Goal: Use online tool/utility: Use online tool/utility

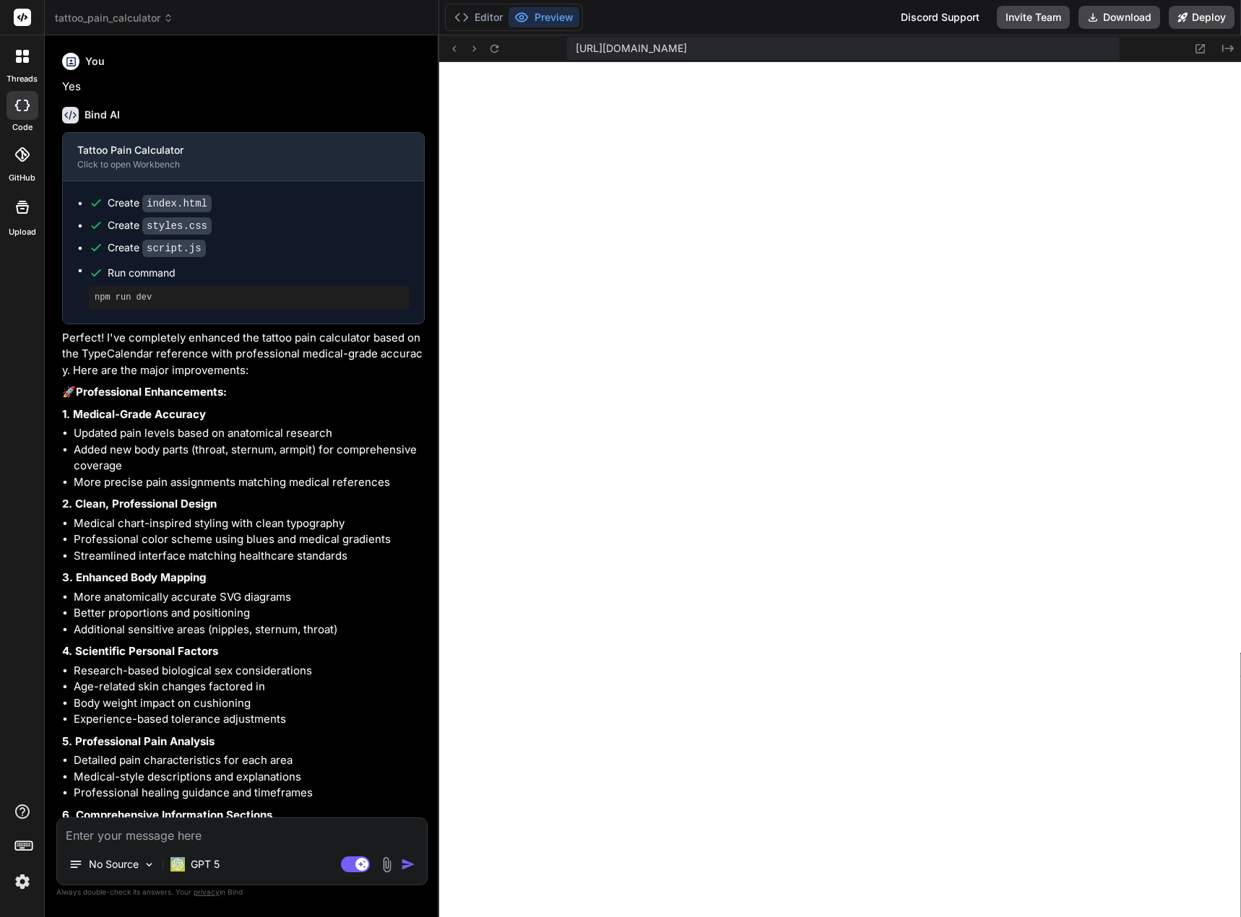
scroll to position [3540, 0]
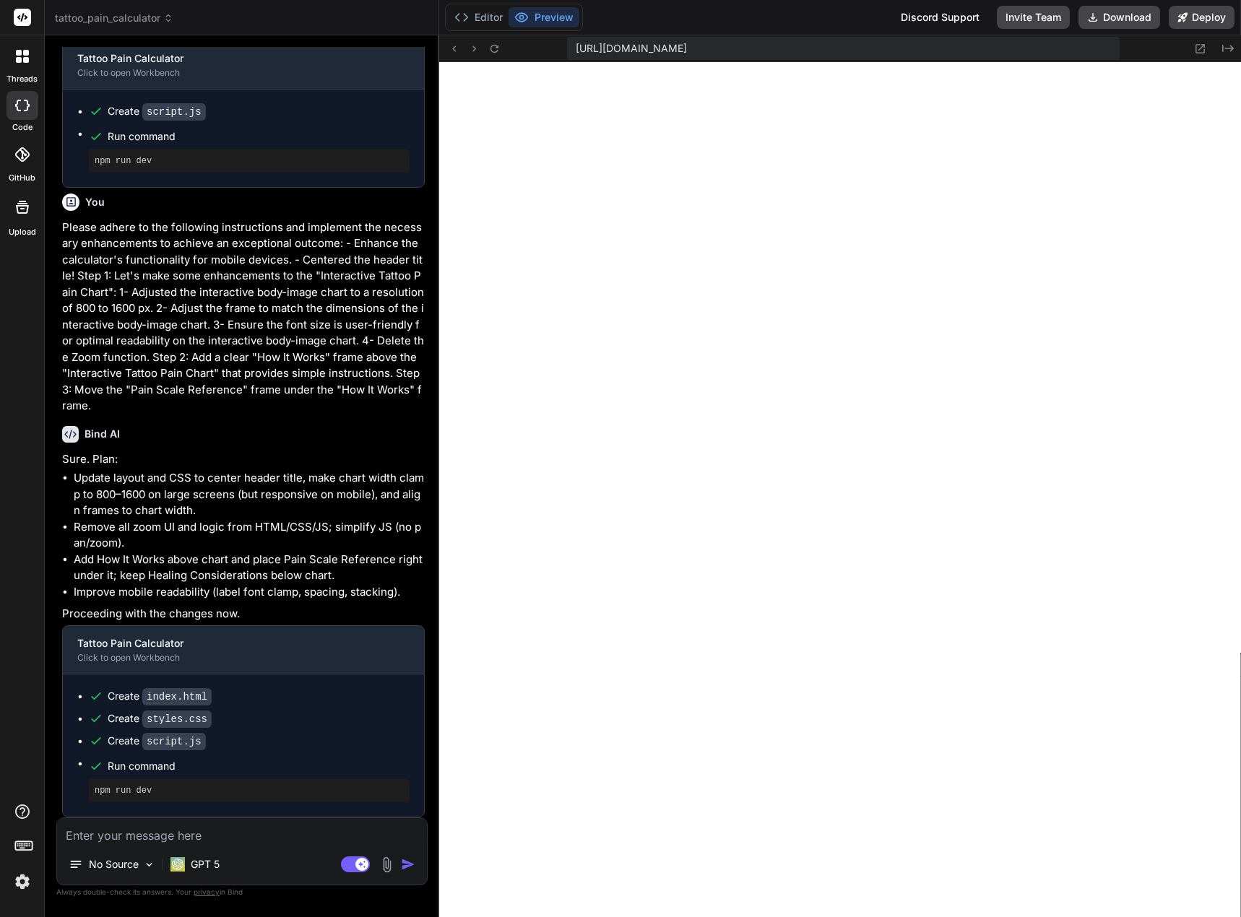
click at [23, 18] on rect at bounding box center [22, 17] width 17 height 17
click at [21, 59] on icon at bounding box center [19, 60] width 6 height 6
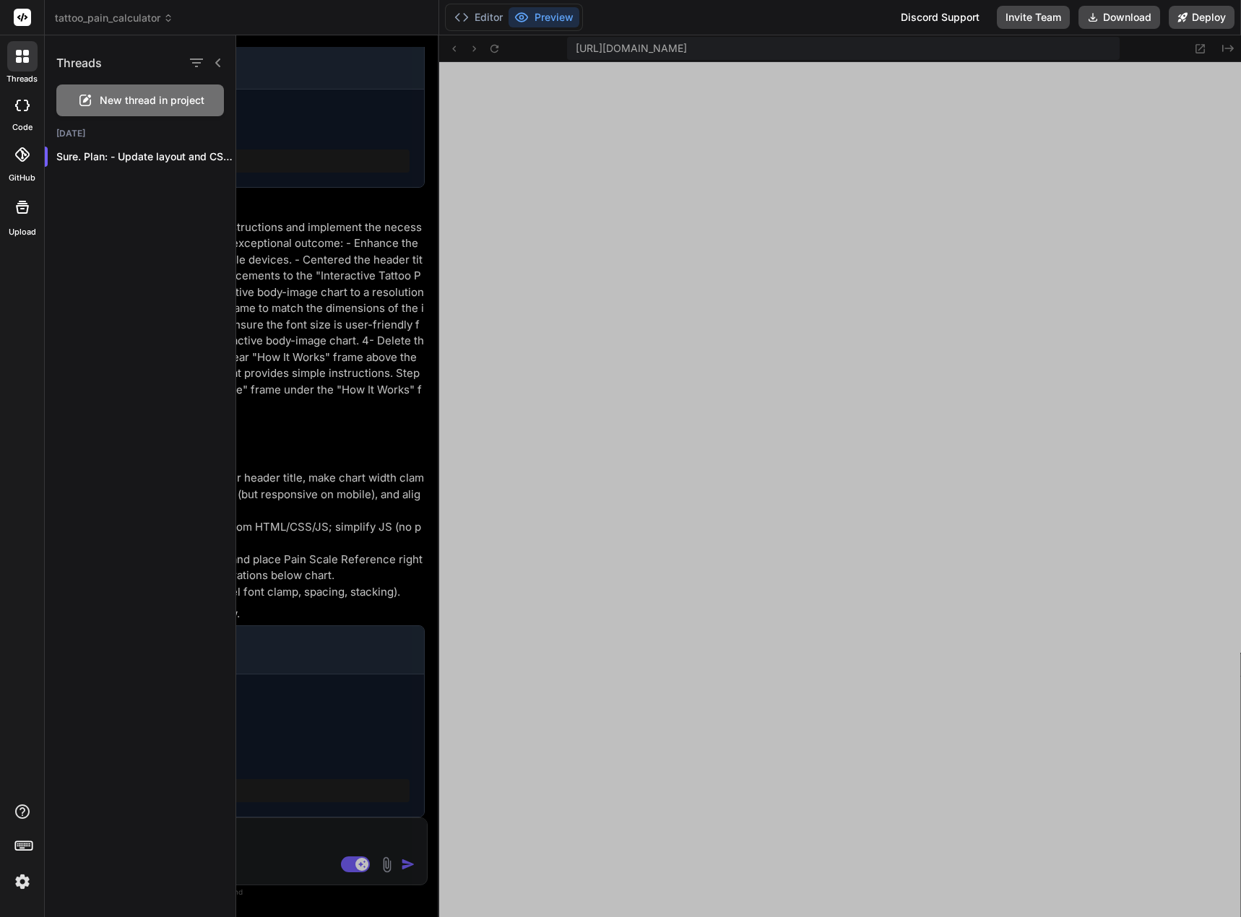
click at [22, 880] on img at bounding box center [22, 882] width 25 height 25
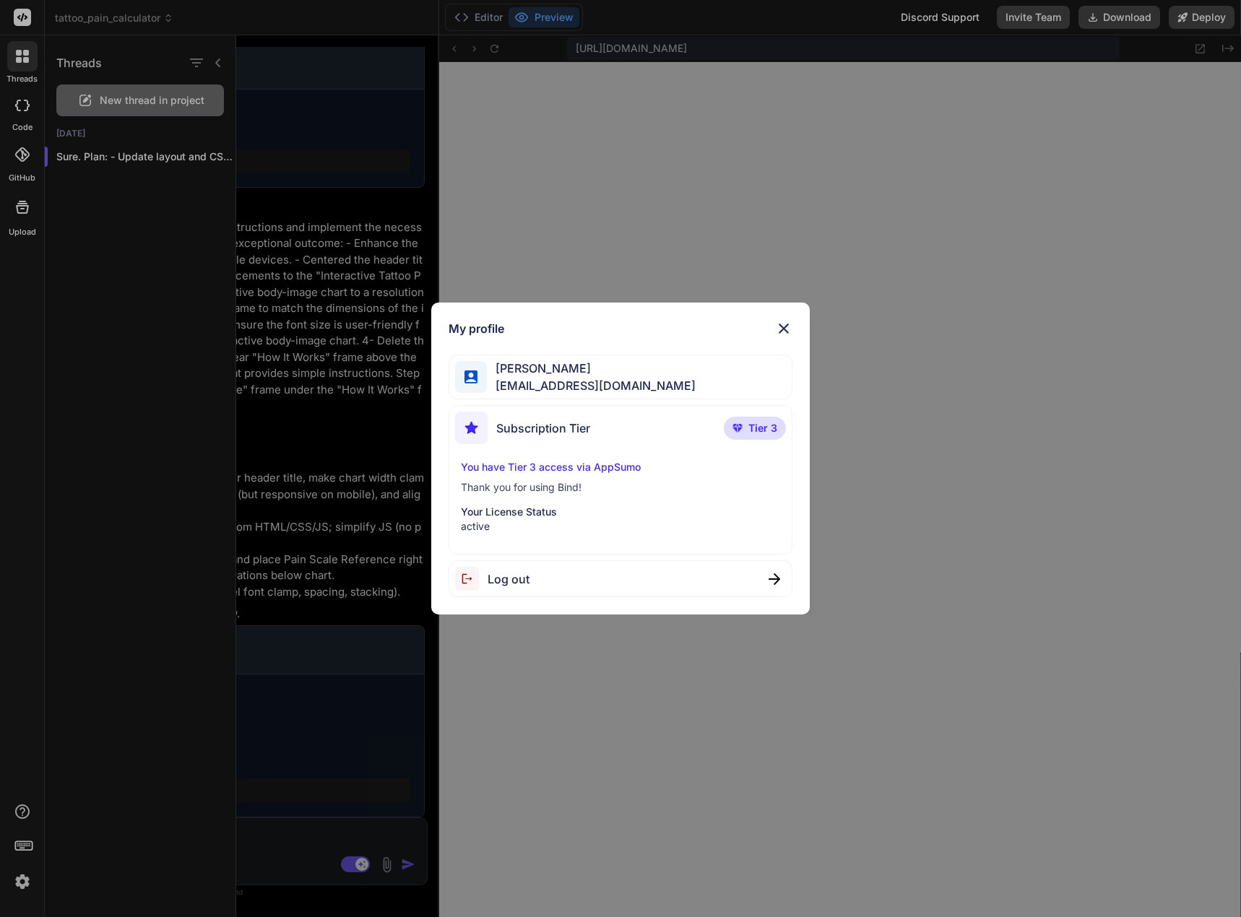
click at [584, 376] on span "[PERSON_NAME]" at bounding box center [591, 368] width 209 height 17
click at [785, 327] on img at bounding box center [783, 328] width 17 height 17
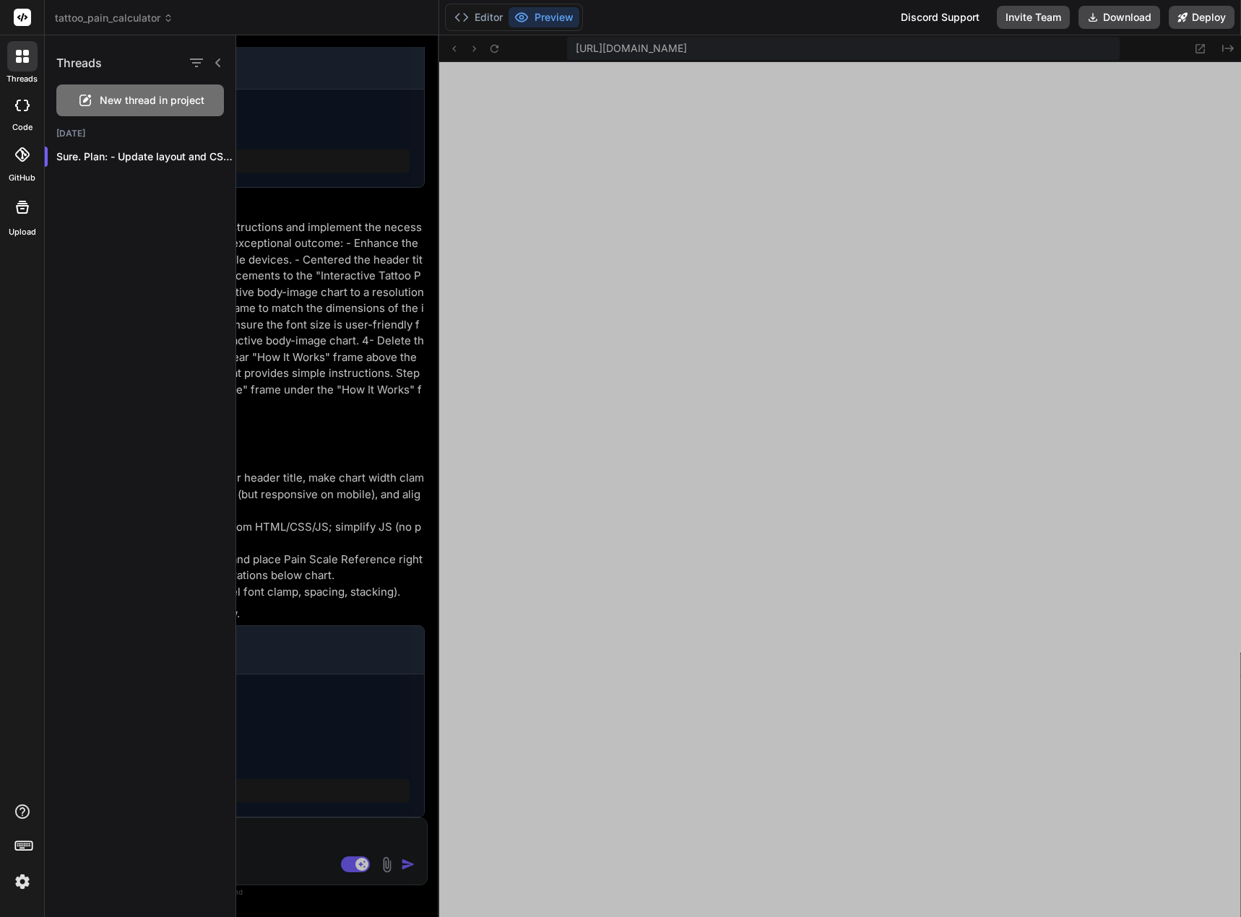
click at [17, 877] on img at bounding box center [22, 882] width 25 height 25
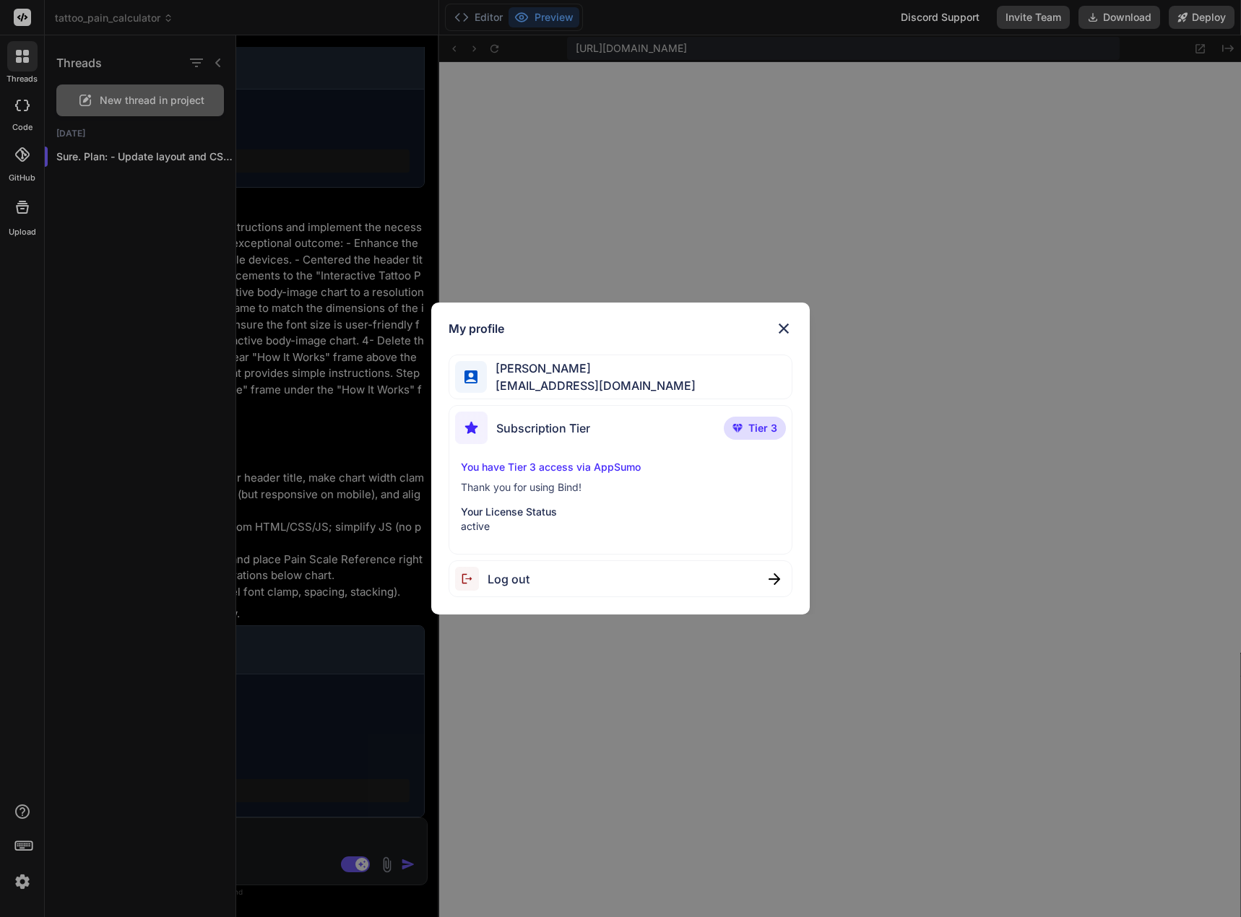
click at [17, 877] on div "My profile Freddy Hernandez app@ecomxoluxions.com Subscription Tier Tier 3 You …" at bounding box center [620, 458] width 1241 height 917
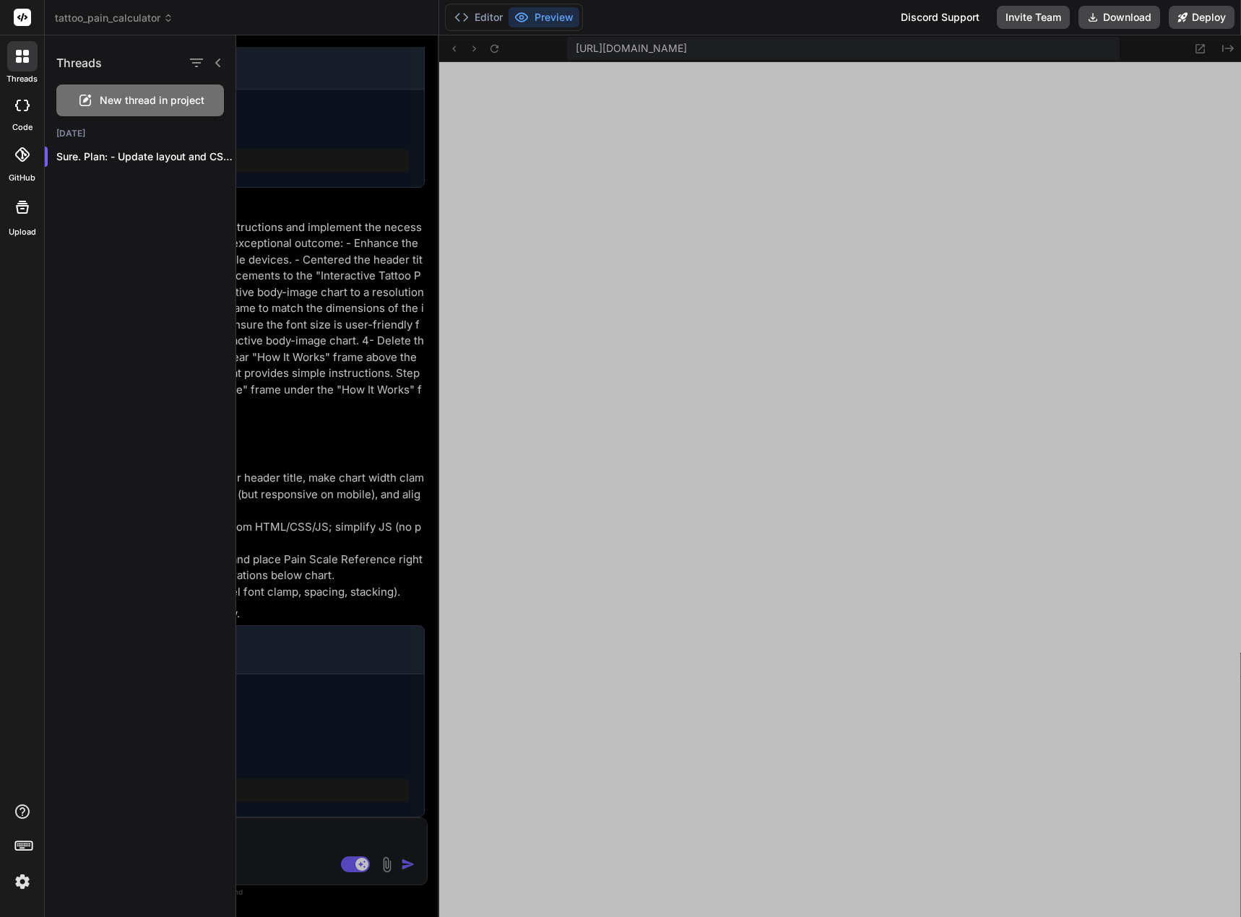
click at [17, 877] on img at bounding box center [22, 882] width 25 height 25
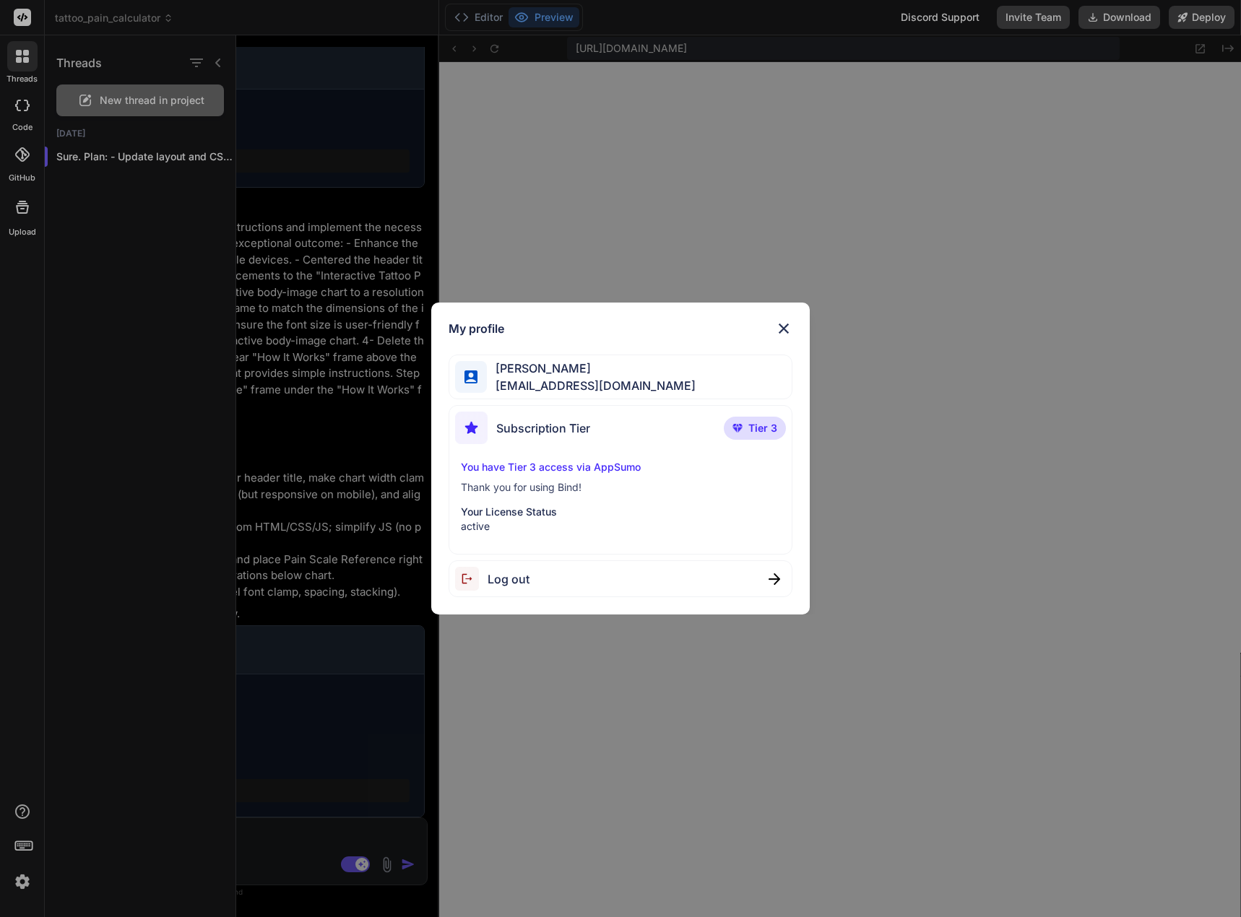
click at [17, 877] on div "My profile Freddy Hernandez app@ecomxoluxions.com Subscription Tier Tier 3 You …" at bounding box center [620, 458] width 1241 height 917
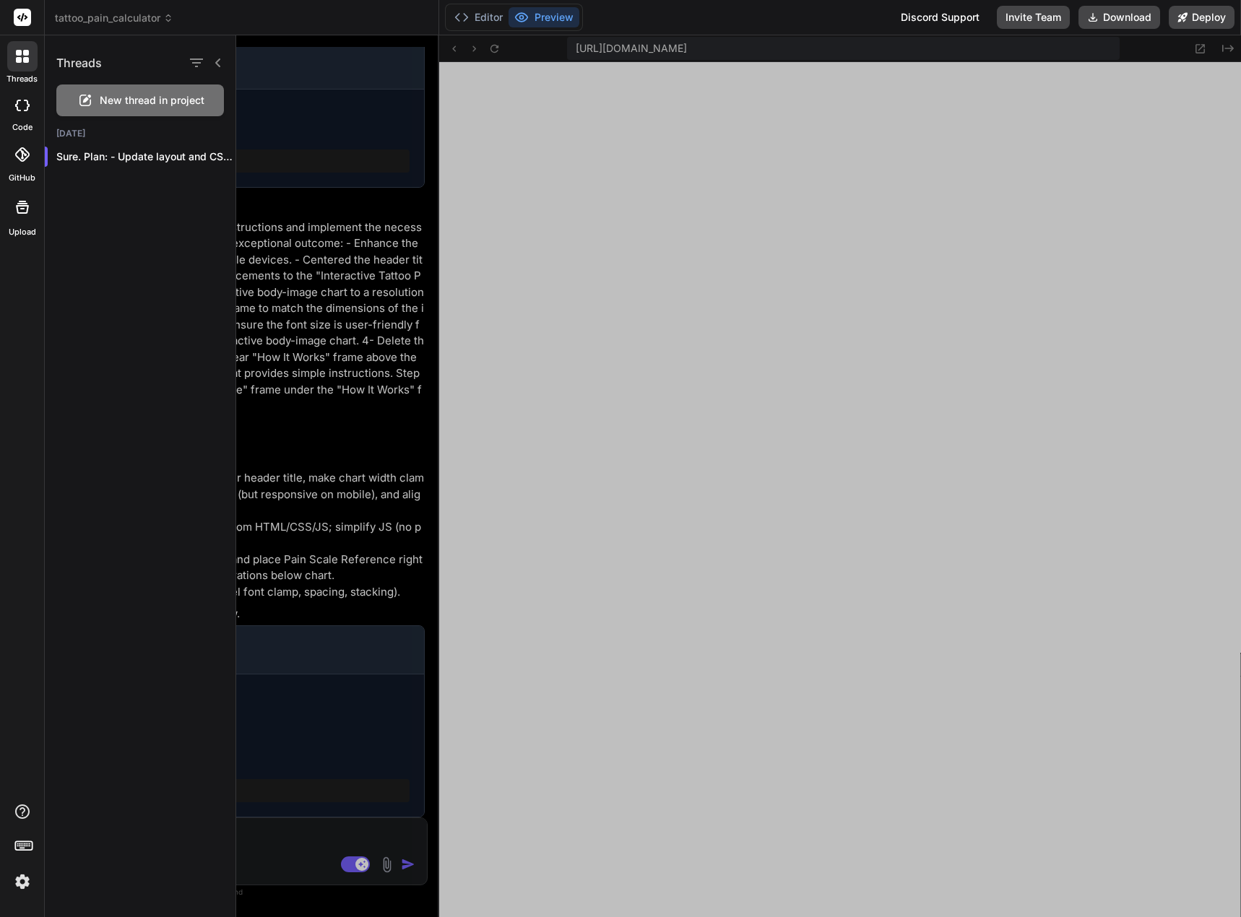
click at [20, 844] on rect at bounding box center [19, 844] width 1 height 1
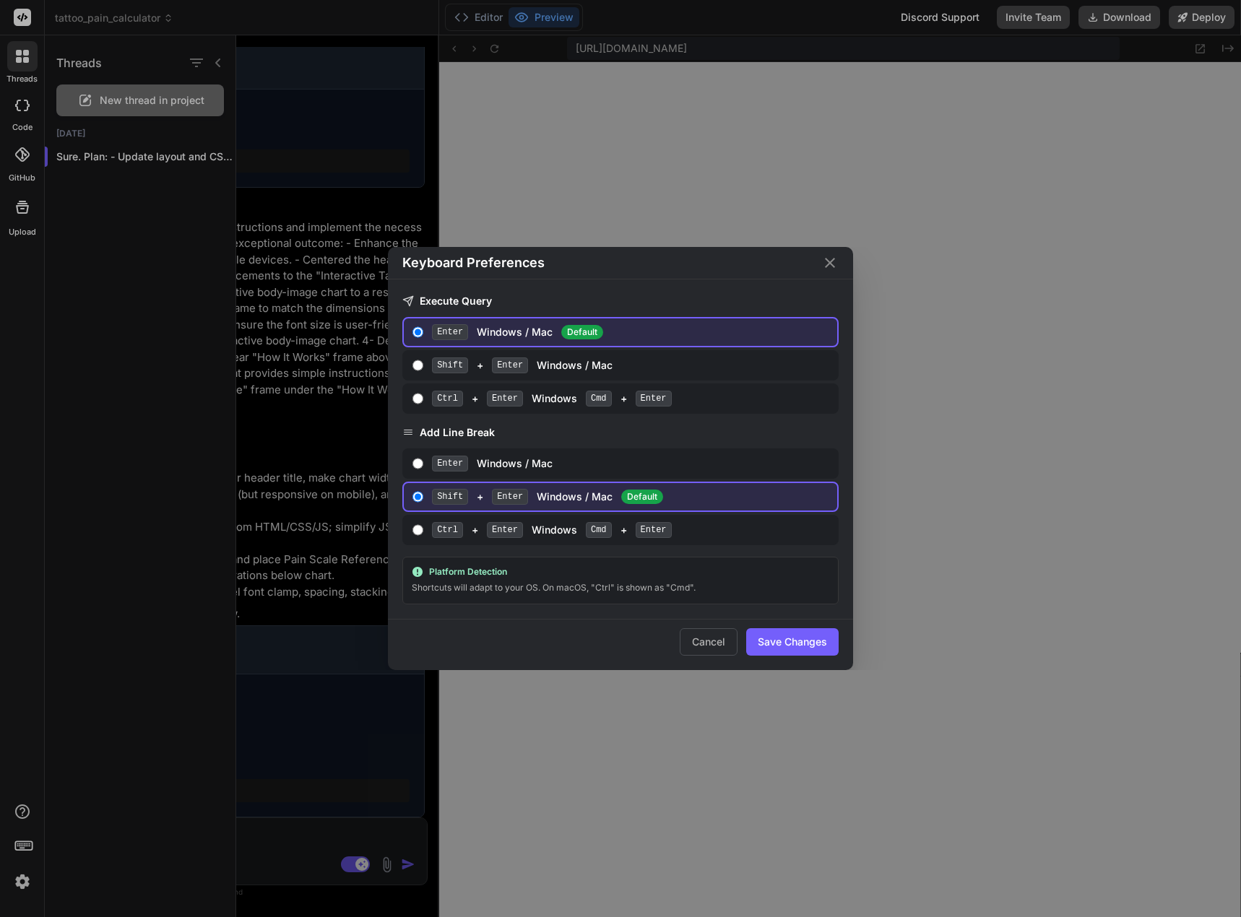
click at [20, 844] on div "Keyboard Preferences Execute Query Enter Windows / Mac Default Shift + Enter Wi…" at bounding box center [620, 458] width 1241 height 917
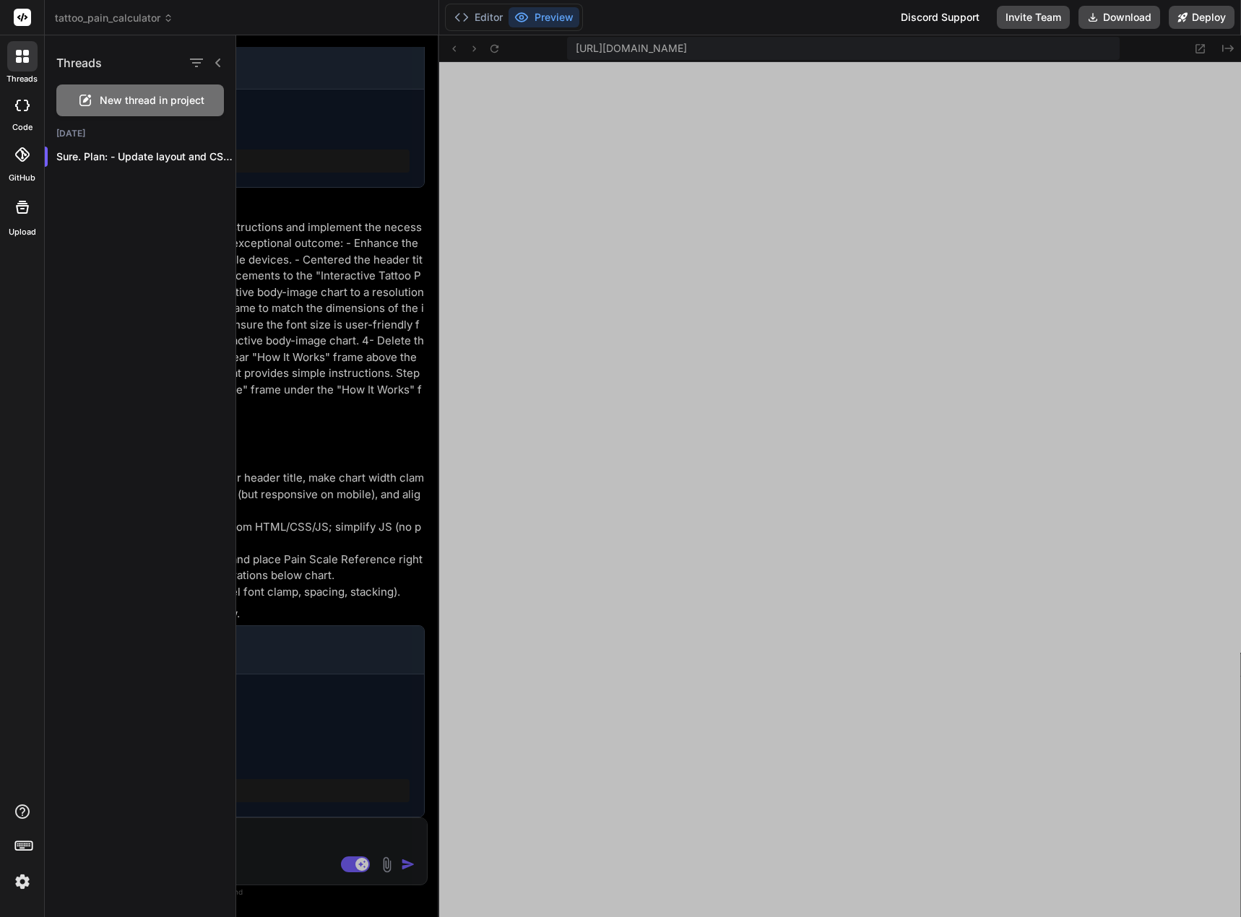
click at [17, 215] on icon at bounding box center [22, 207] width 17 height 17
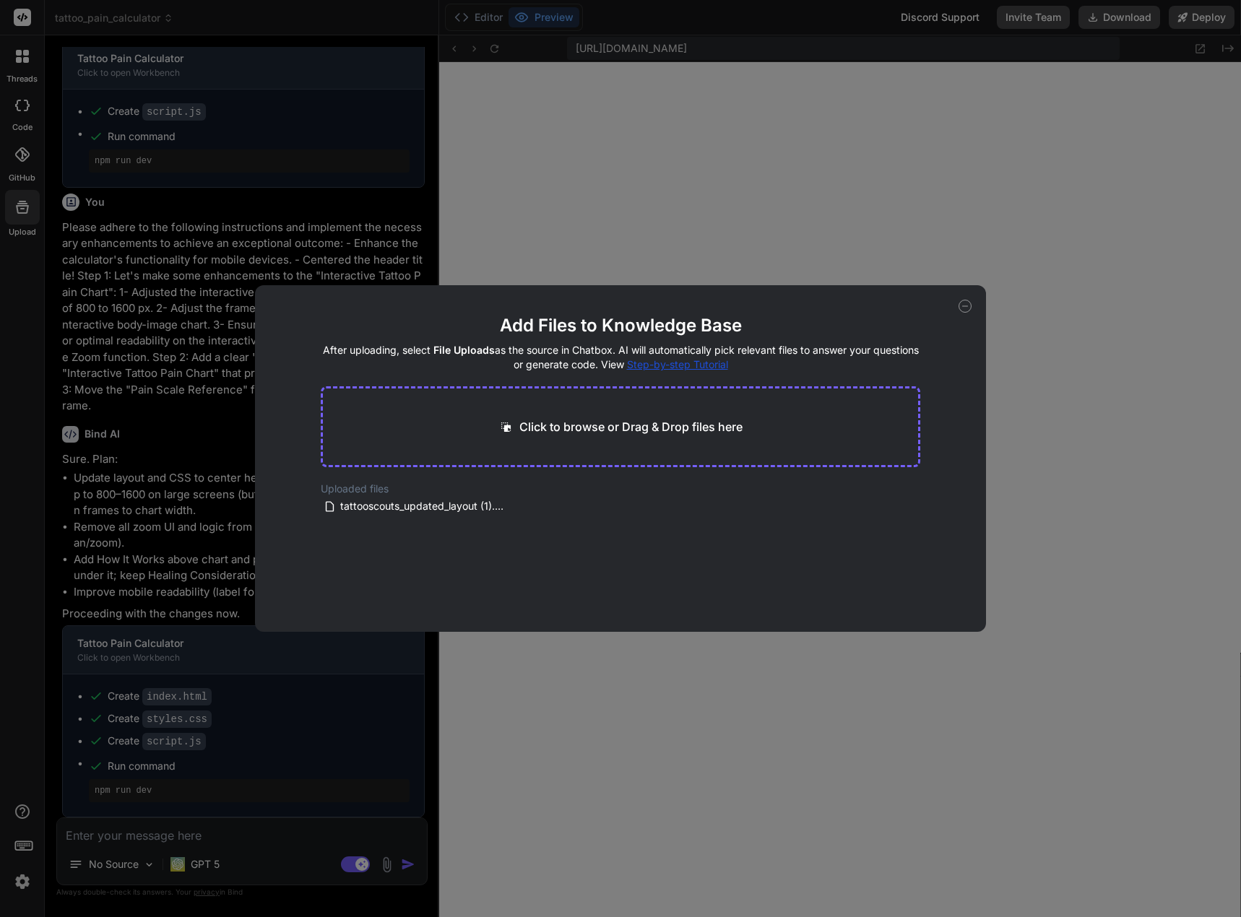
click at [967, 306] on icon at bounding box center [964, 306] width 5 height 0
type textarea "x"
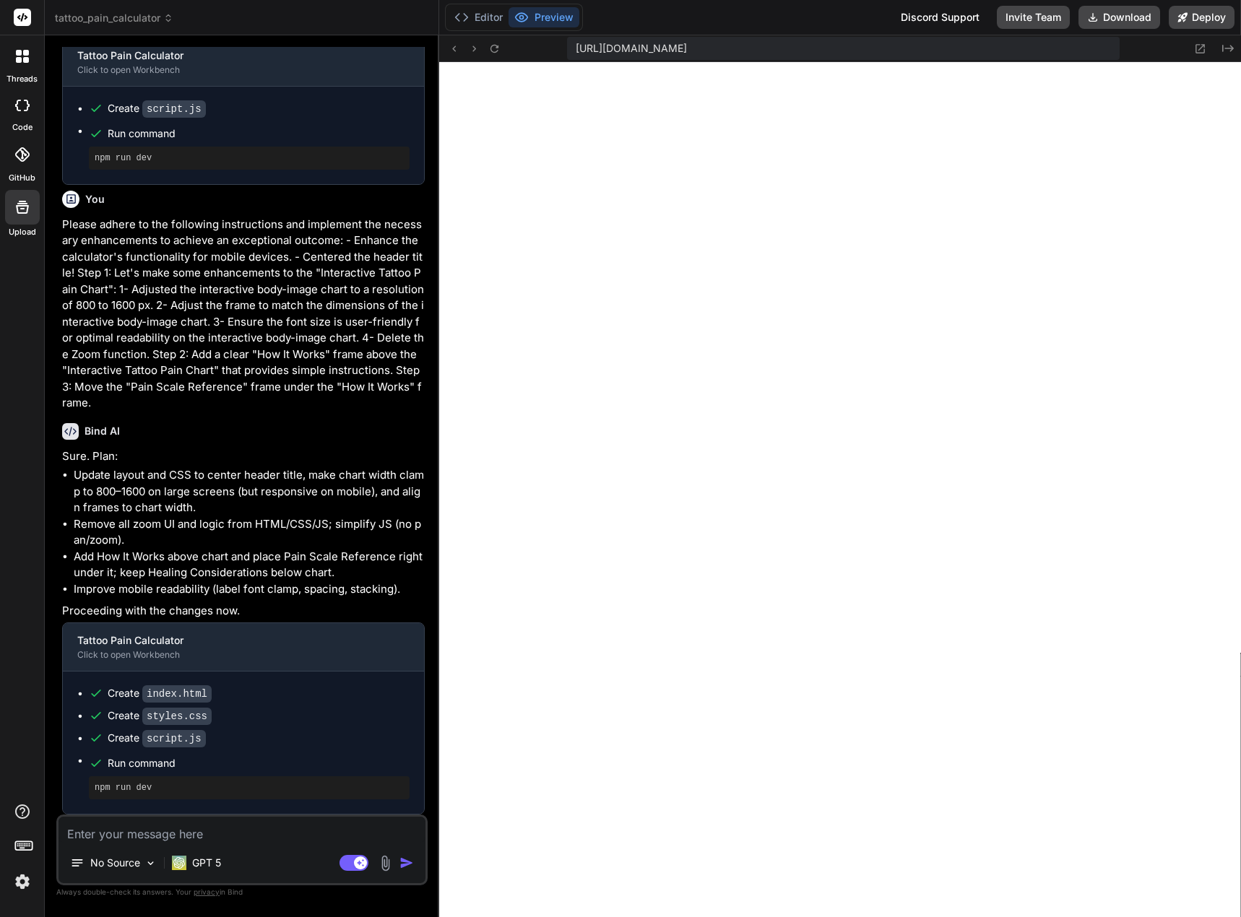
click at [31, 153] on div at bounding box center [23, 155] width 32 height 32
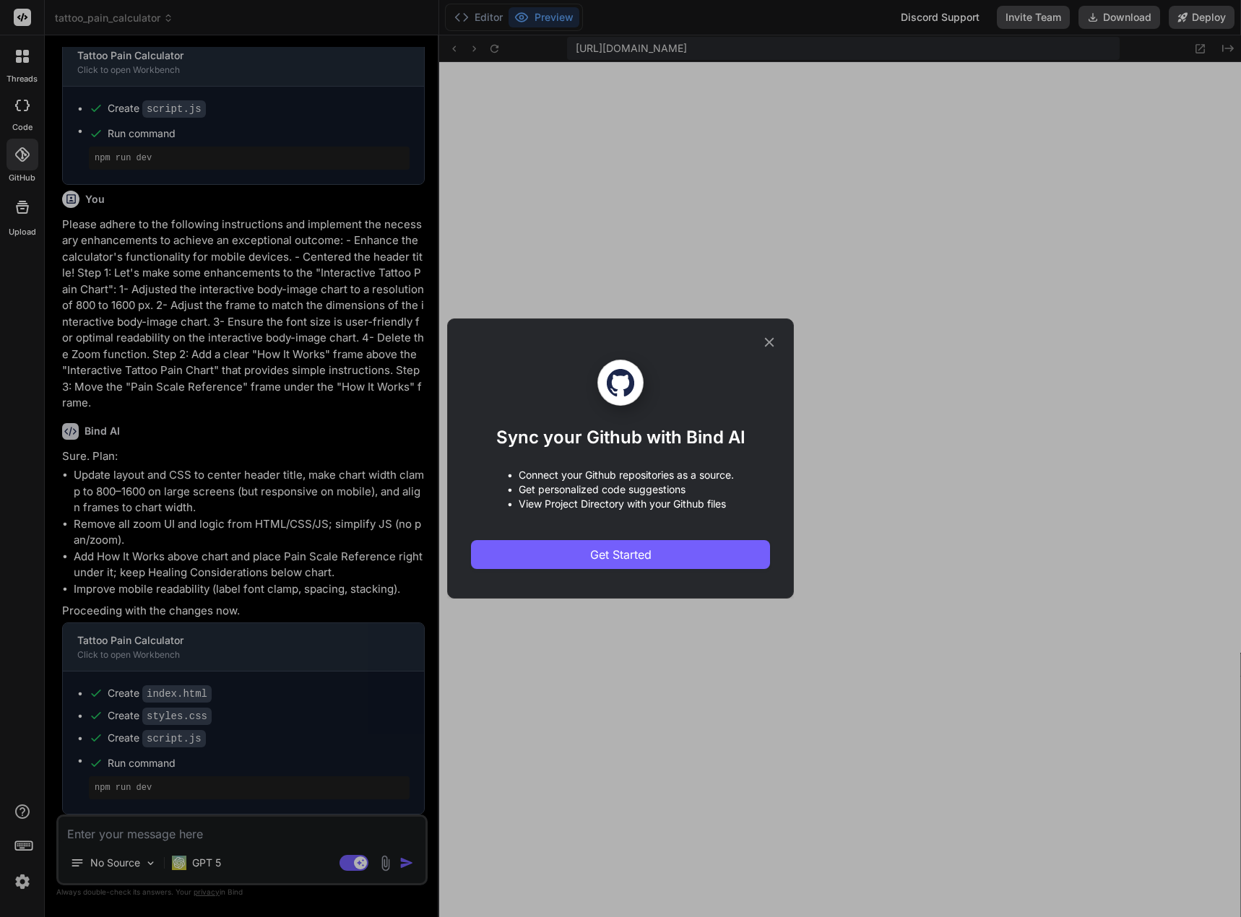
click at [773, 337] on icon at bounding box center [769, 342] width 16 height 16
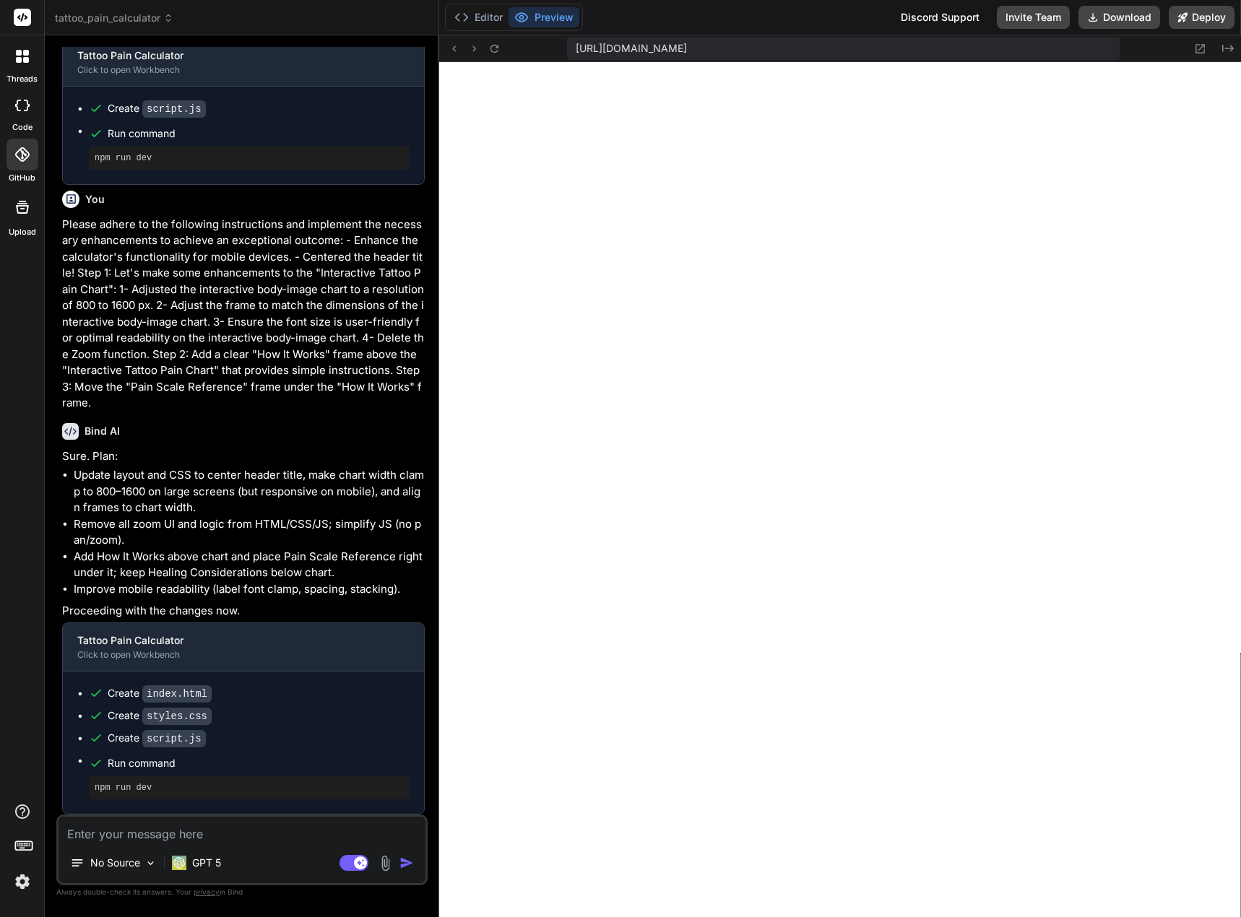
click at [25, 100] on icon at bounding box center [27, 106] width 6 height 12
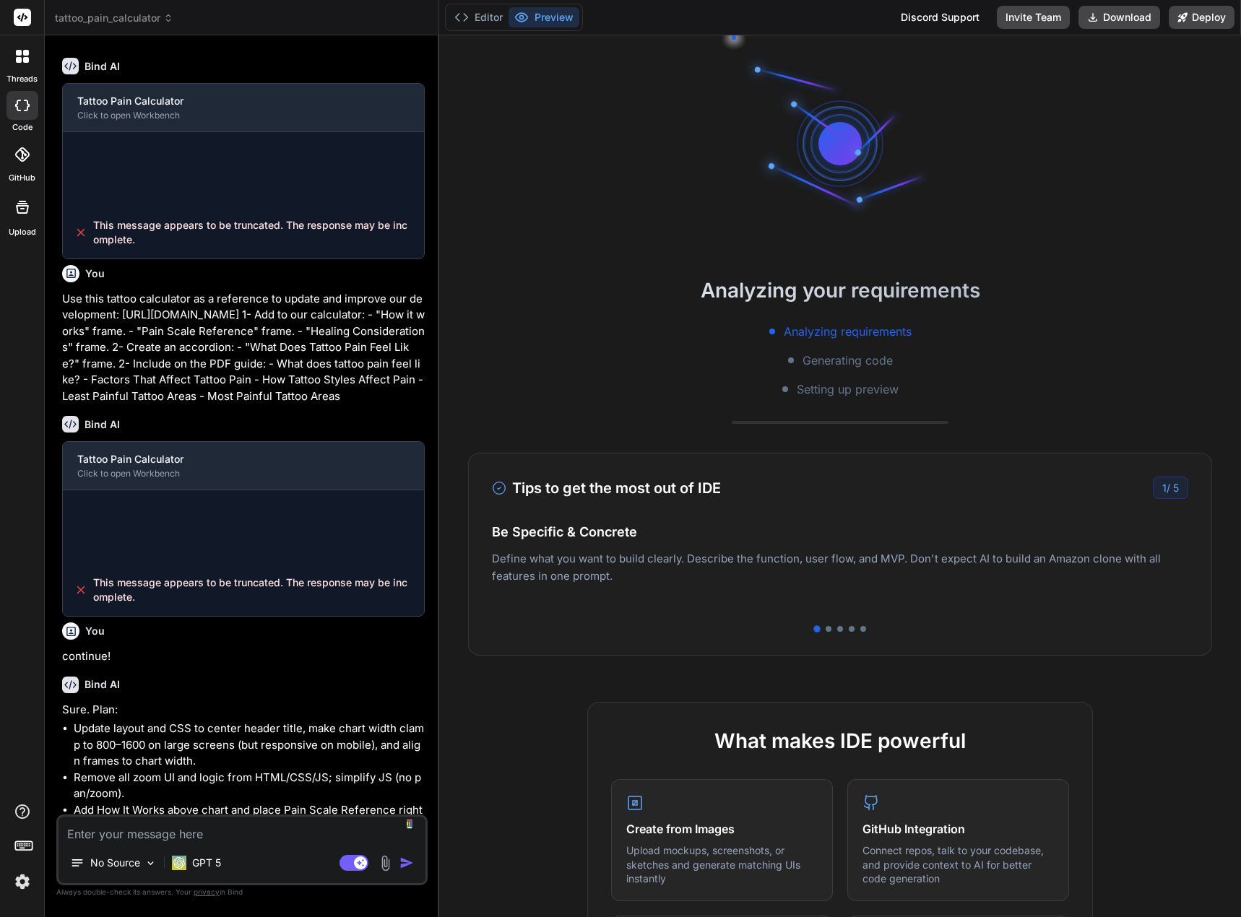
scroll to position [565, 0]
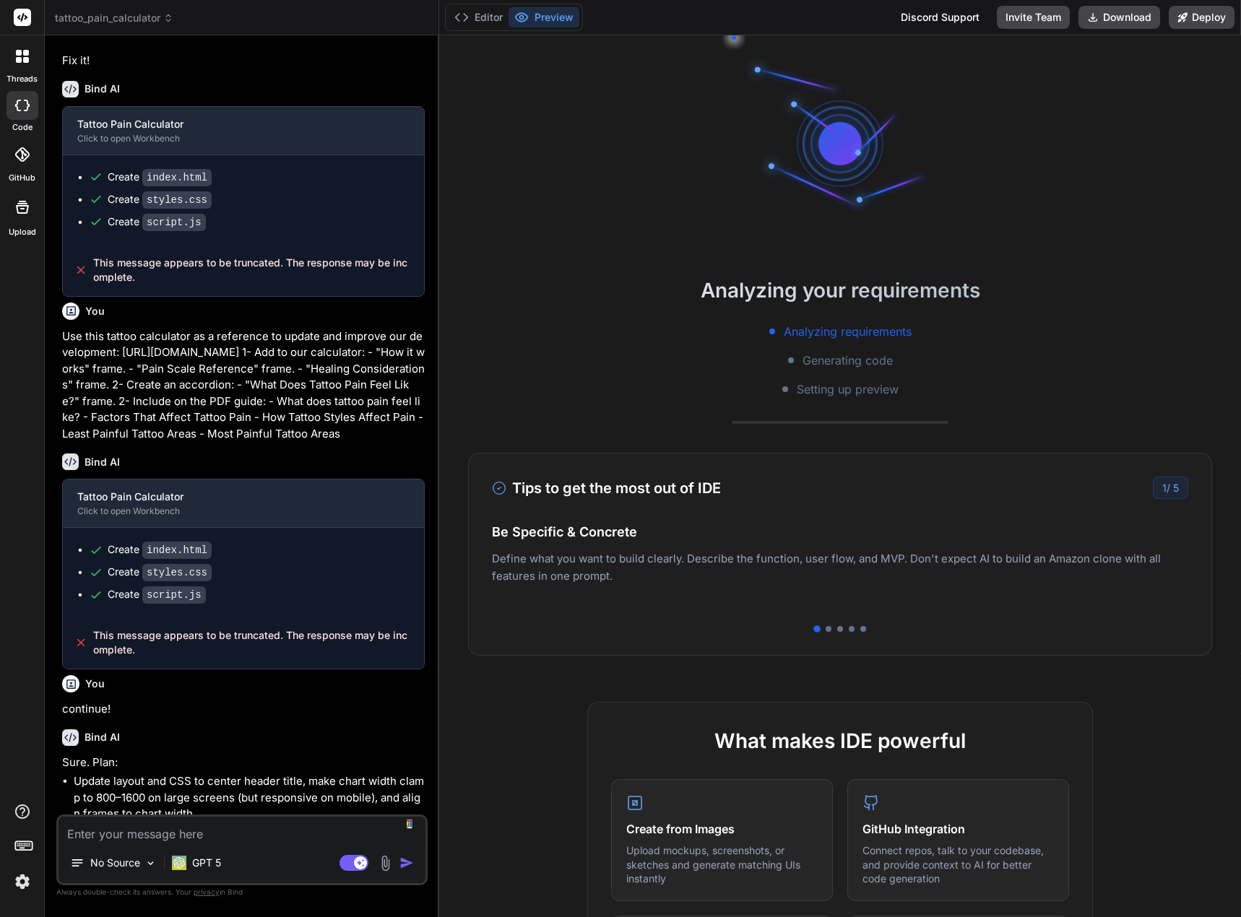
click at [30, 57] on div at bounding box center [22, 56] width 30 height 30
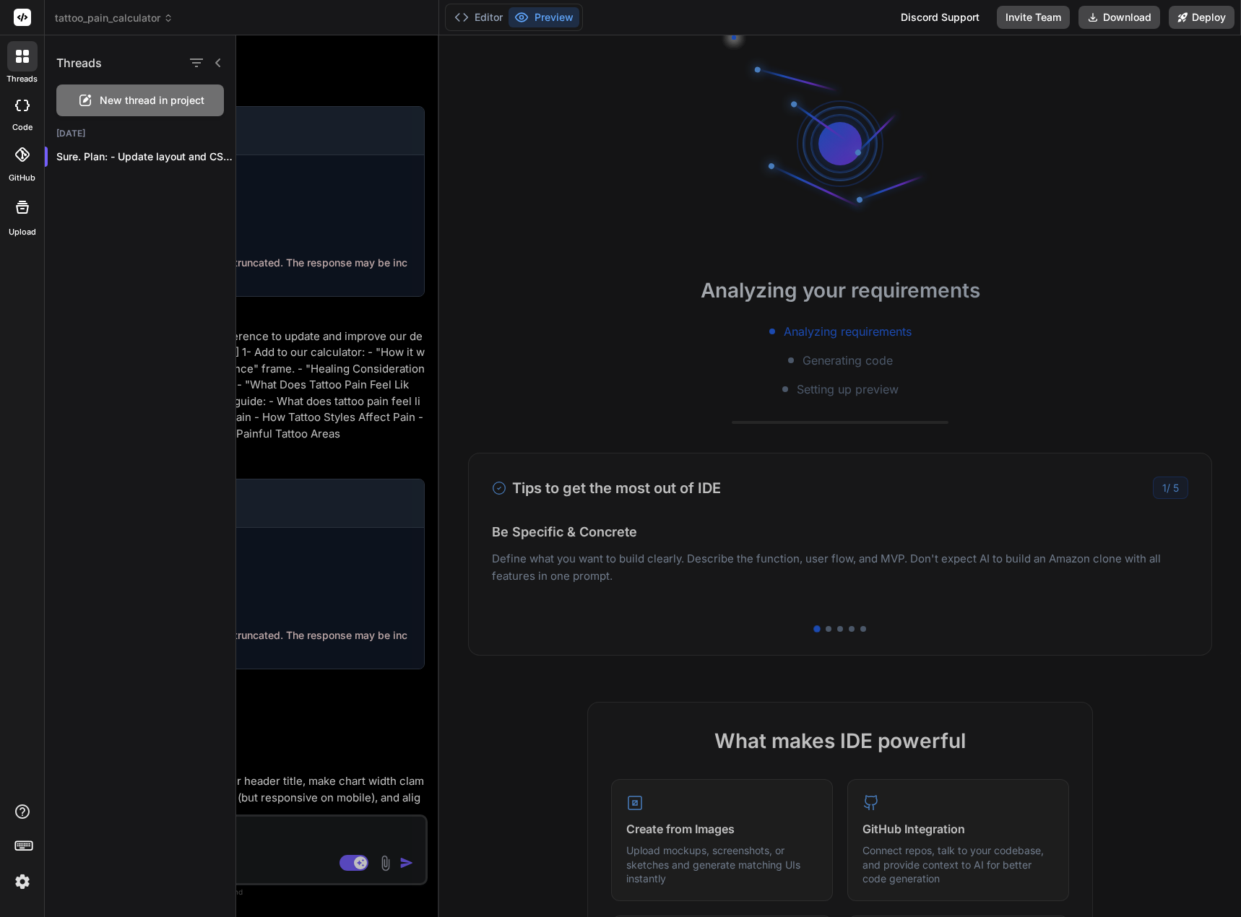
click at [27, 20] on rect at bounding box center [22, 17] width 17 height 17
click at [143, 151] on p "Sure. Plan: - Update layout and CSS..." at bounding box center [145, 157] width 179 height 14
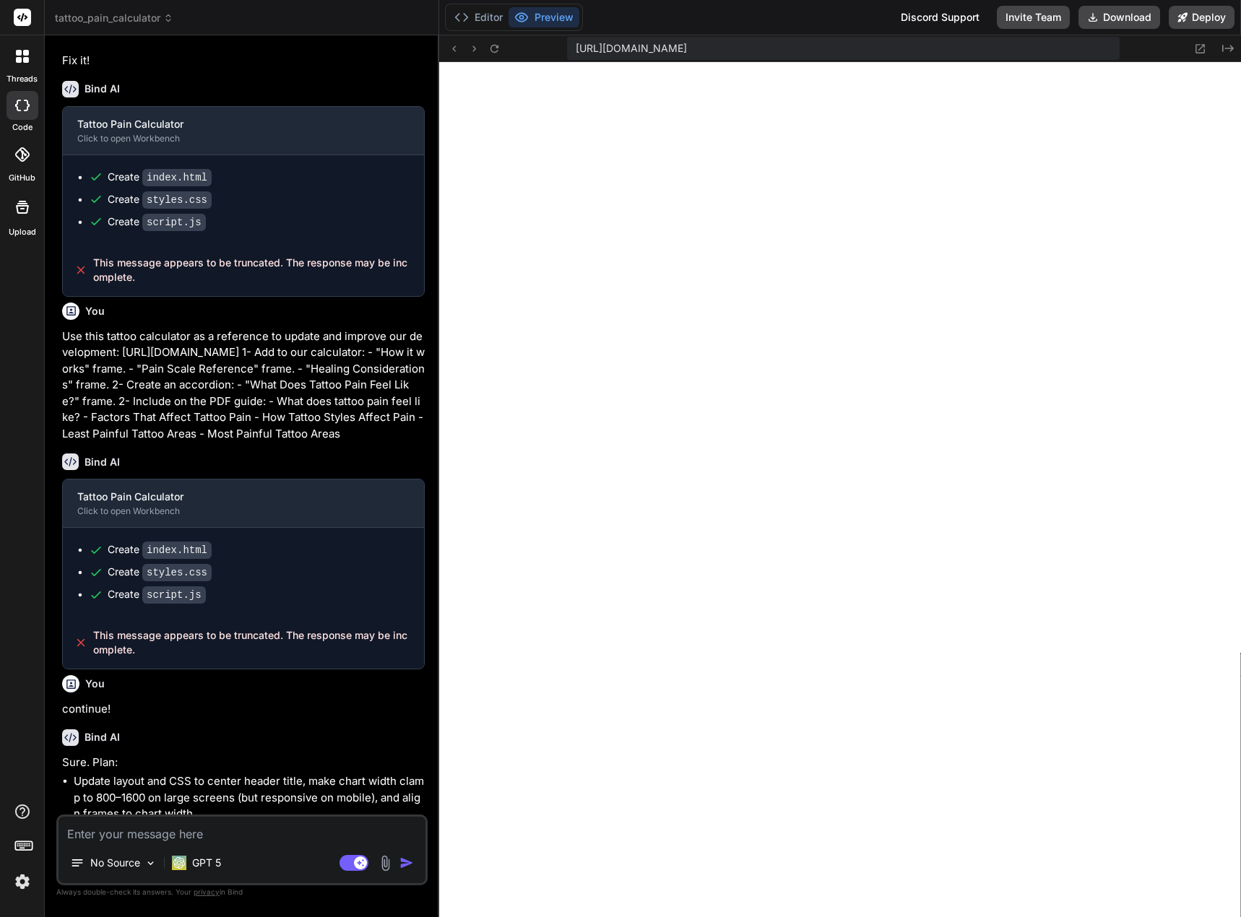
scroll to position [425, 0]
click at [16, 62] on icon at bounding box center [22, 56] width 13 height 13
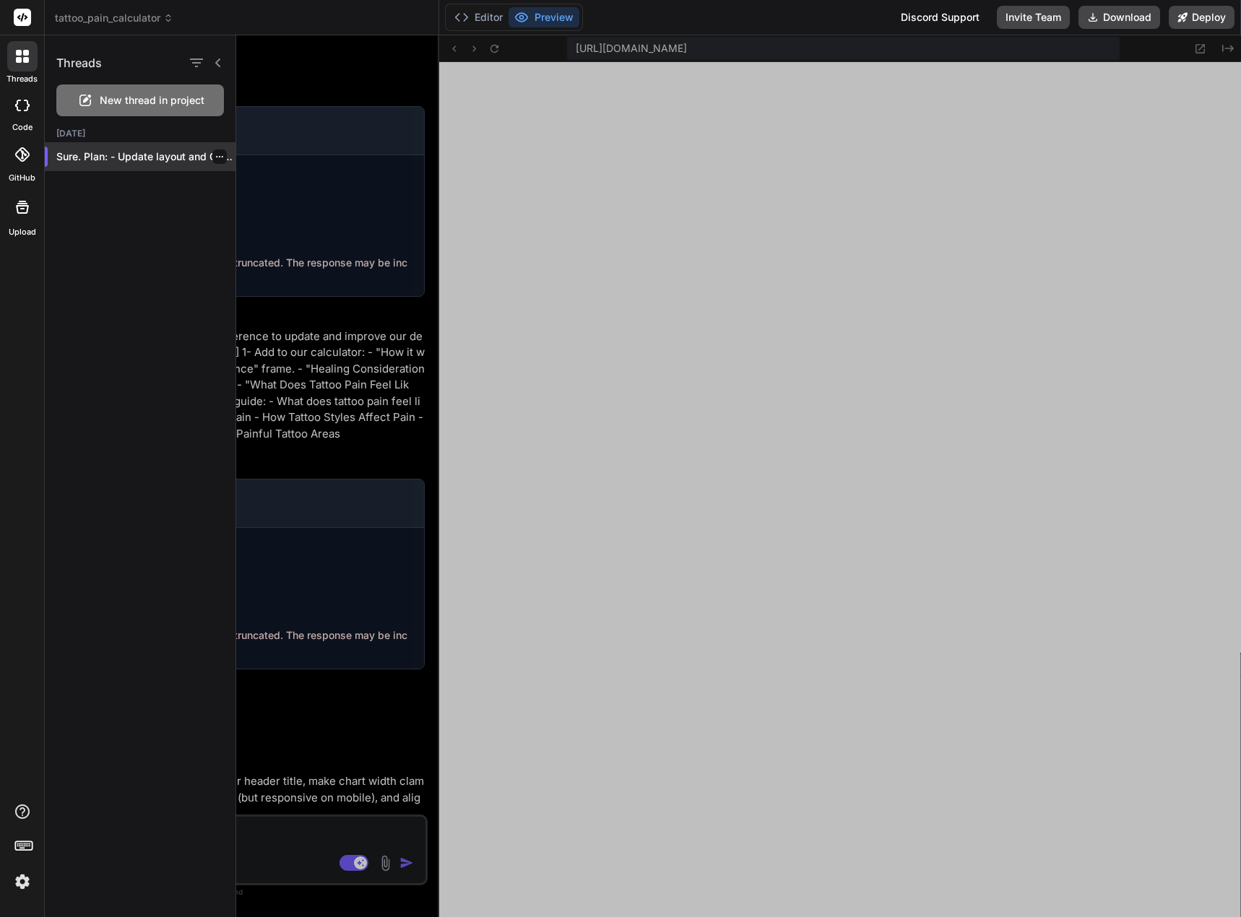
click at [80, 160] on p "Sure. Plan: - Update layout and CSS..." at bounding box center [145, 157] width 179 height 14
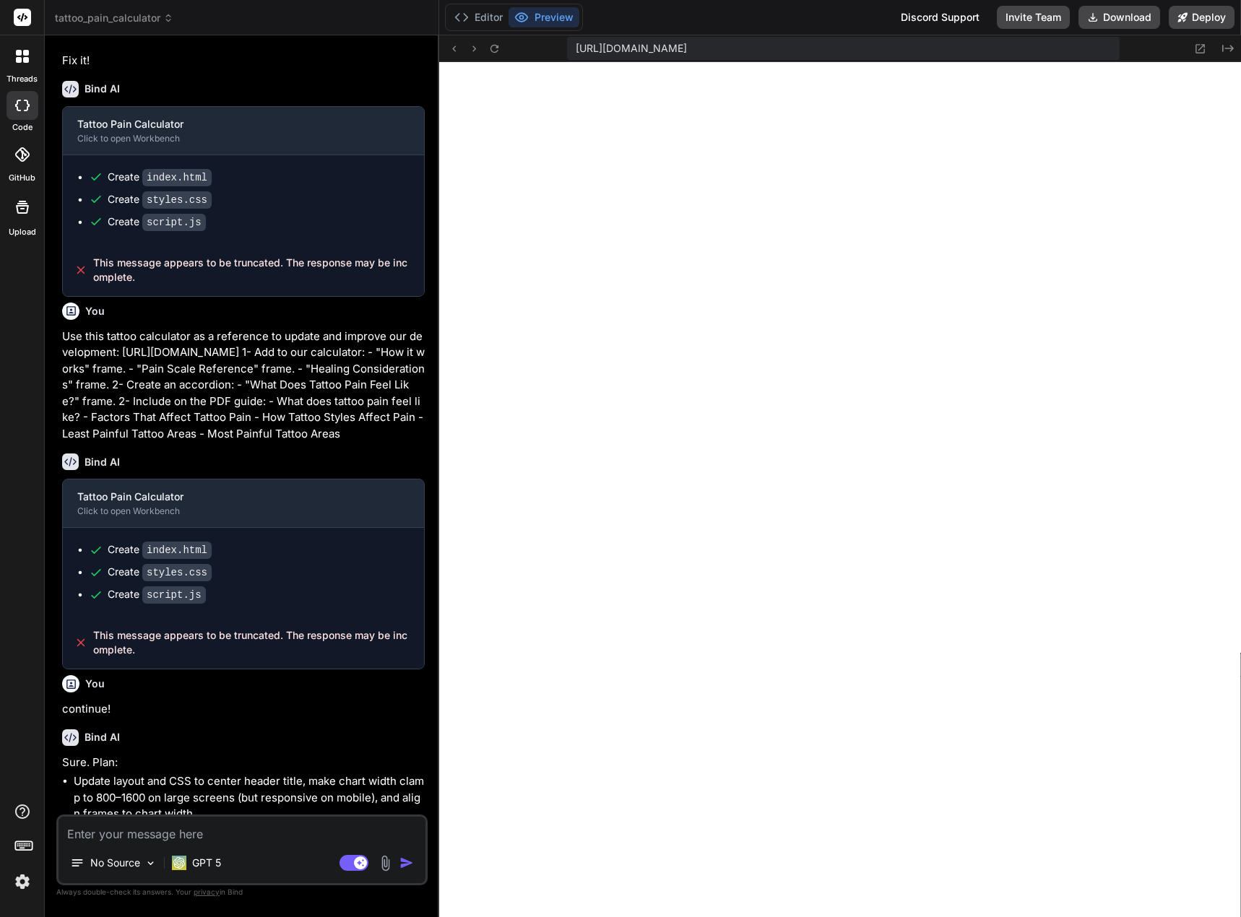
click at [158, 17] on span "tattoo_pain_calculator" at bounding box center [114, 18] width 118 height 14
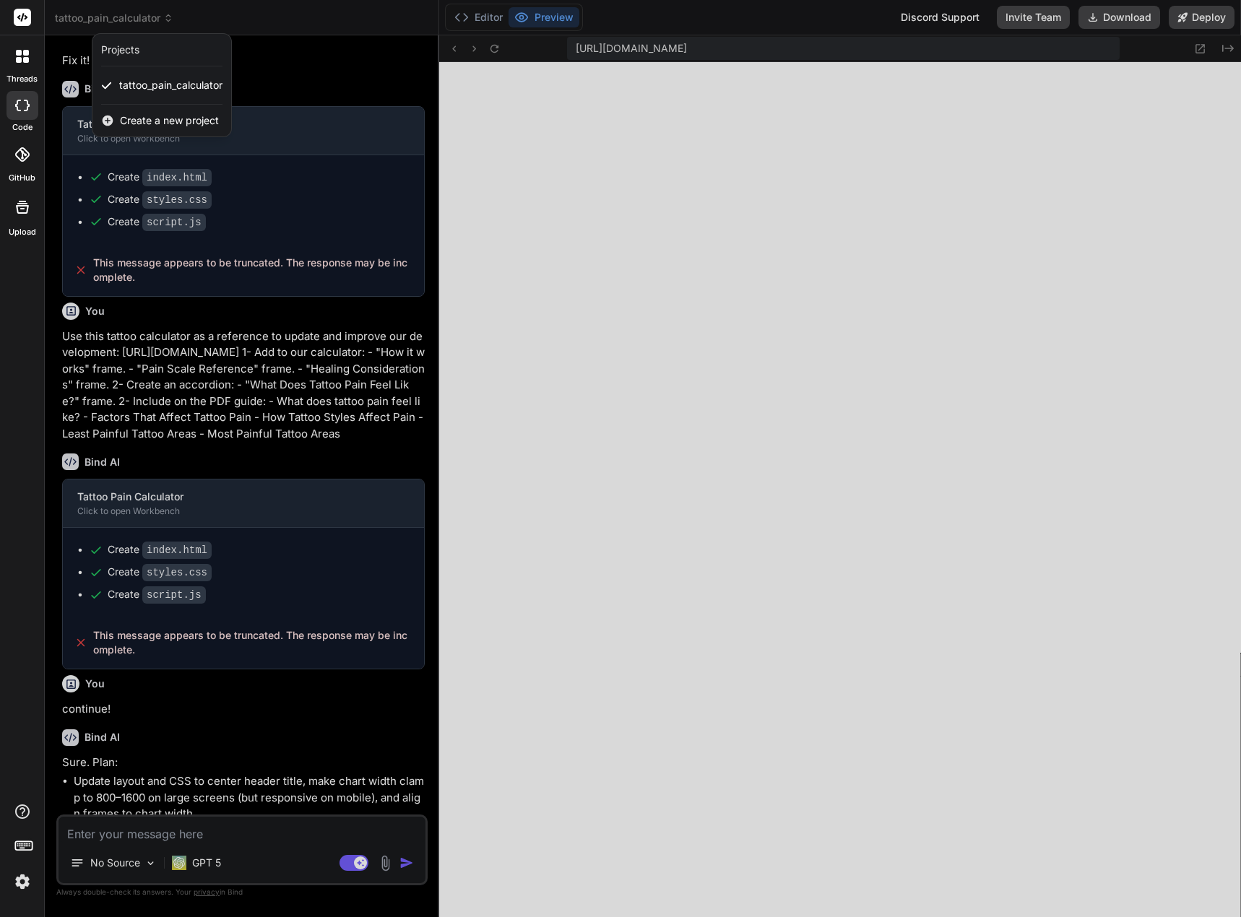
click at [158, 17] on div at bounding box center [620, 458] width 1241 height 917
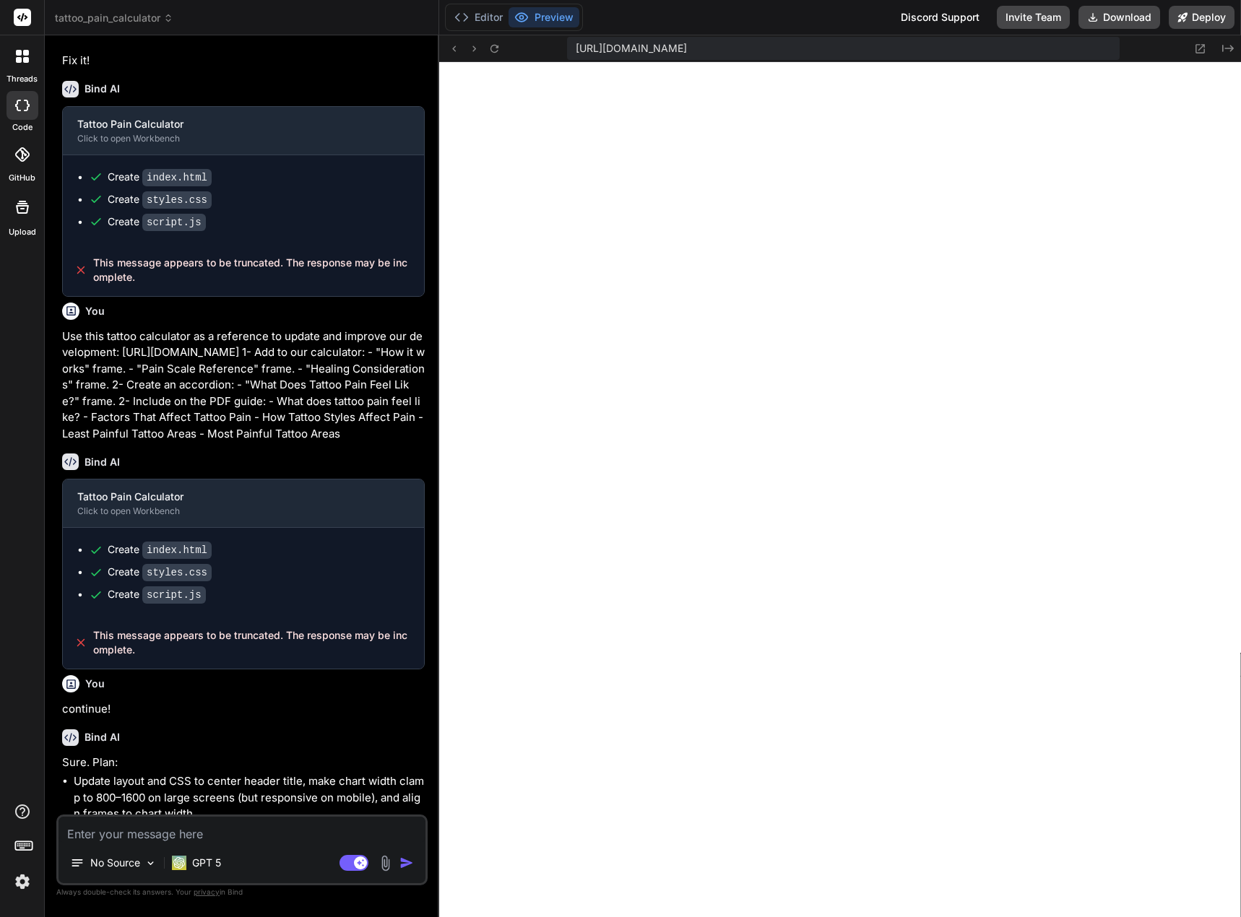
click at [16, 15] on rect at bounding box center [22, 17] width 17 height 17
click at [25, 875] on img at bounding box center [22, 882] width 25 height 25
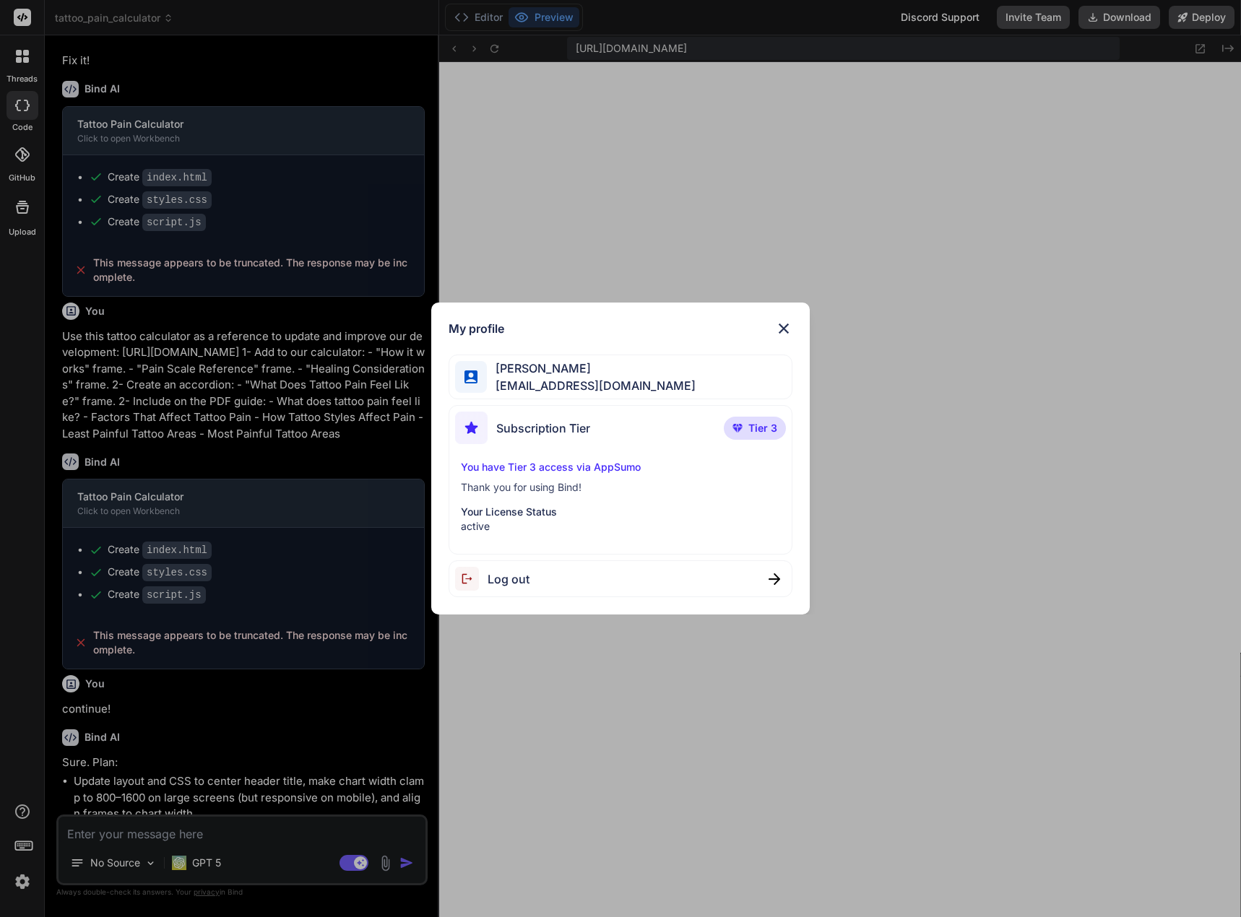
click at [787, 329] on img at bounding box center [783, 328] width 17 height 17
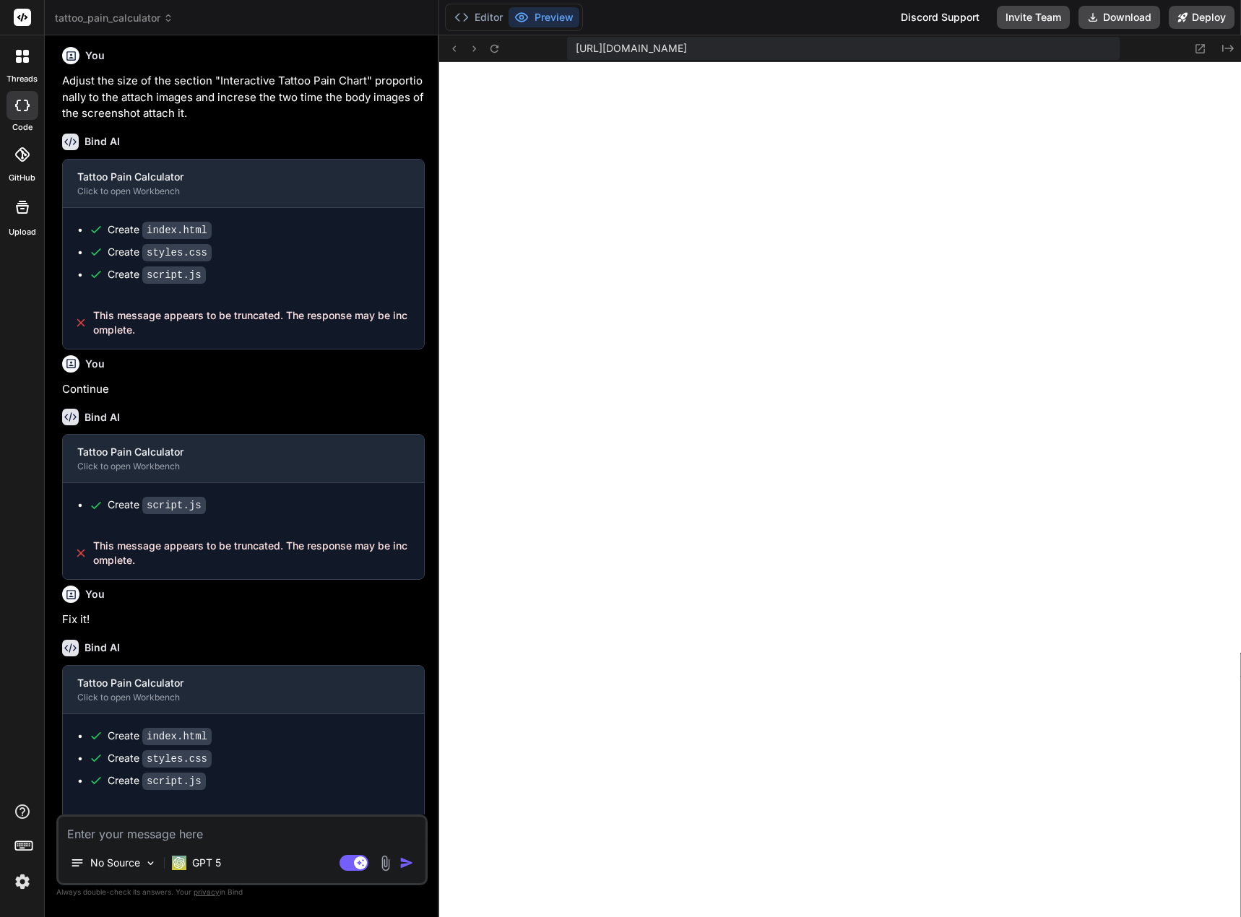
scroll to position [0, 0]
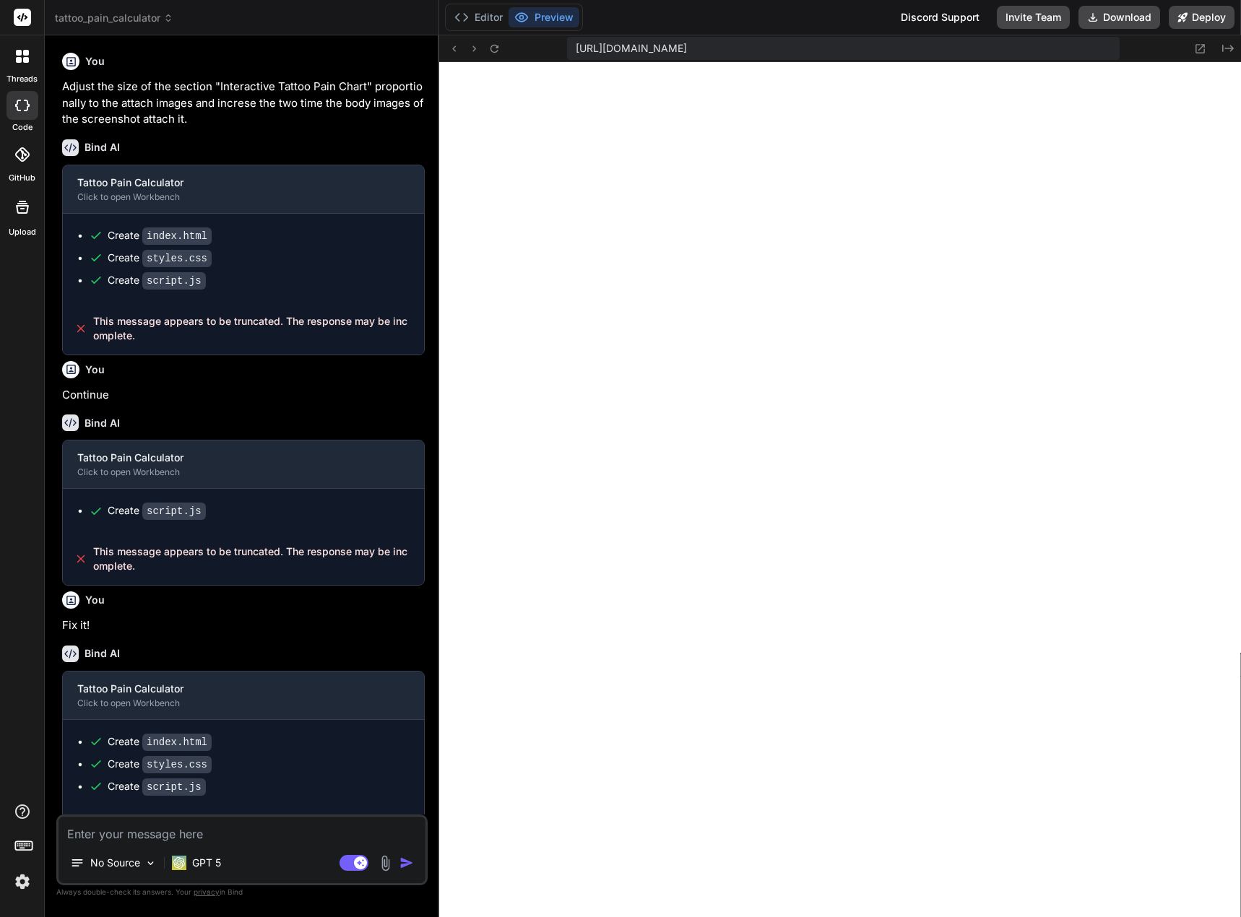
click at [25, 51] on icon at bounding box center [26, 53] width 6 height 6
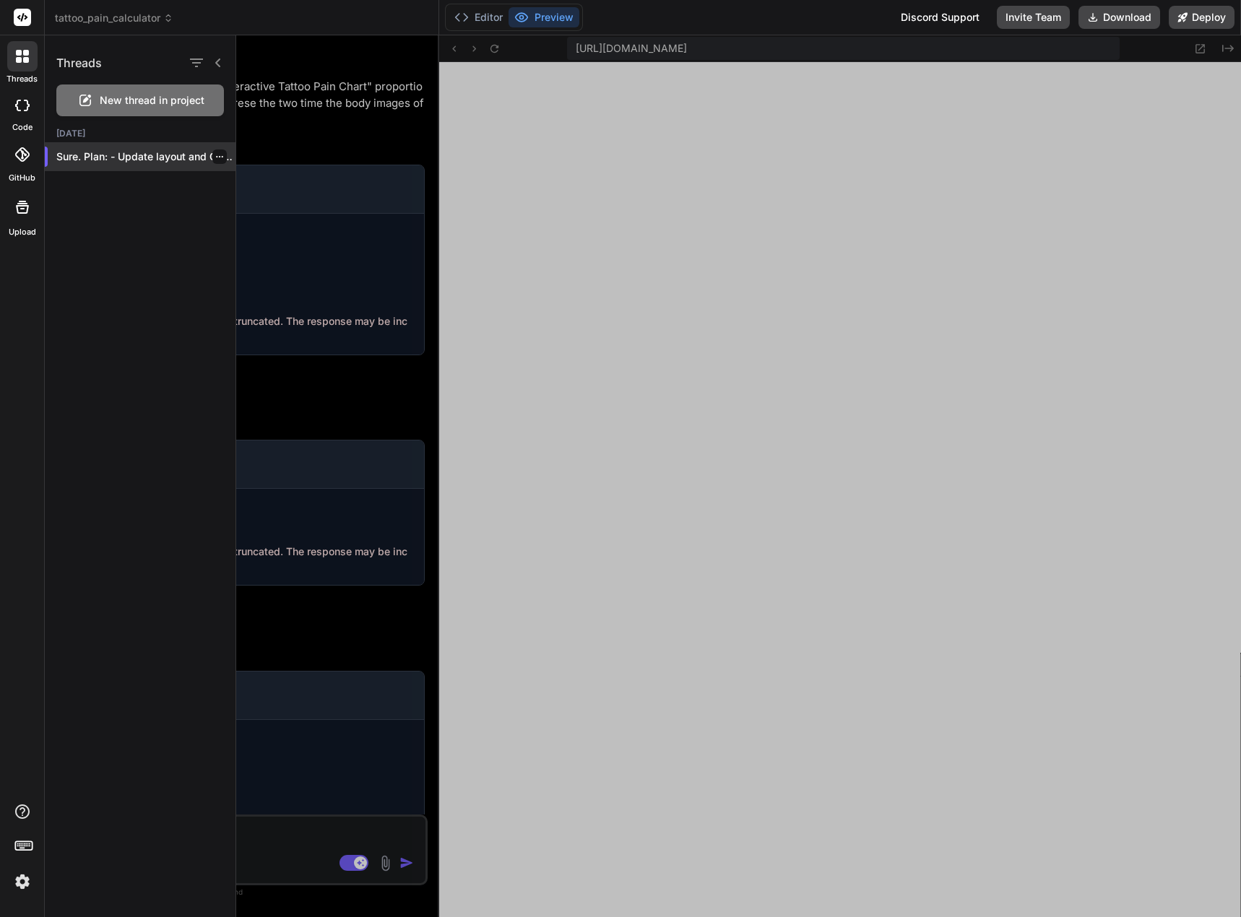
click at [157, 157] on p "Sure. Plan: - Update layout and CSS..." at bounding box center [145, 157] width 179 height 14
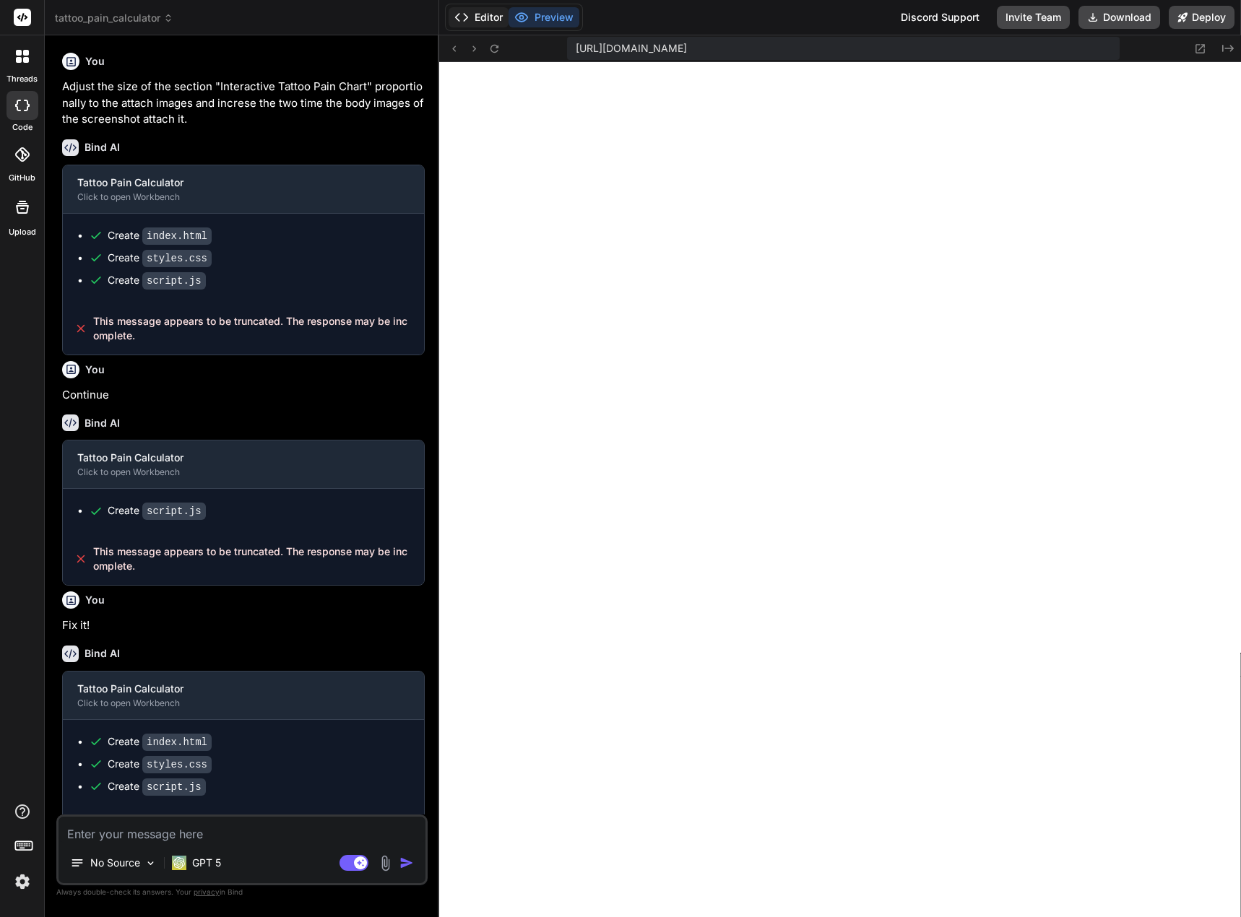
click at [477, 17] on button "Editor" at bounding box center [479, 17] width 60 height 20
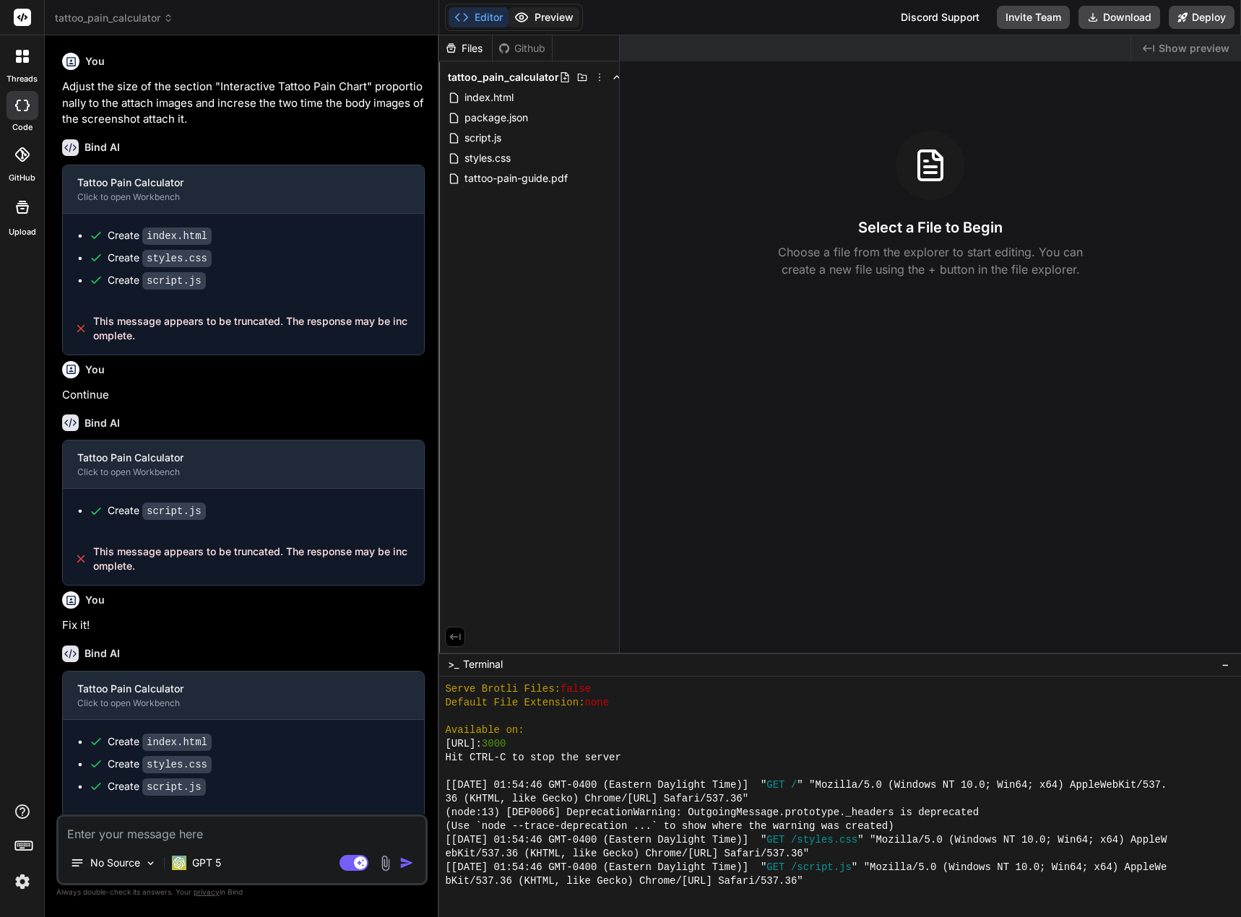
click at [535, 12] on button "Preview" at bounding box center [543, 17] width 71 height 20
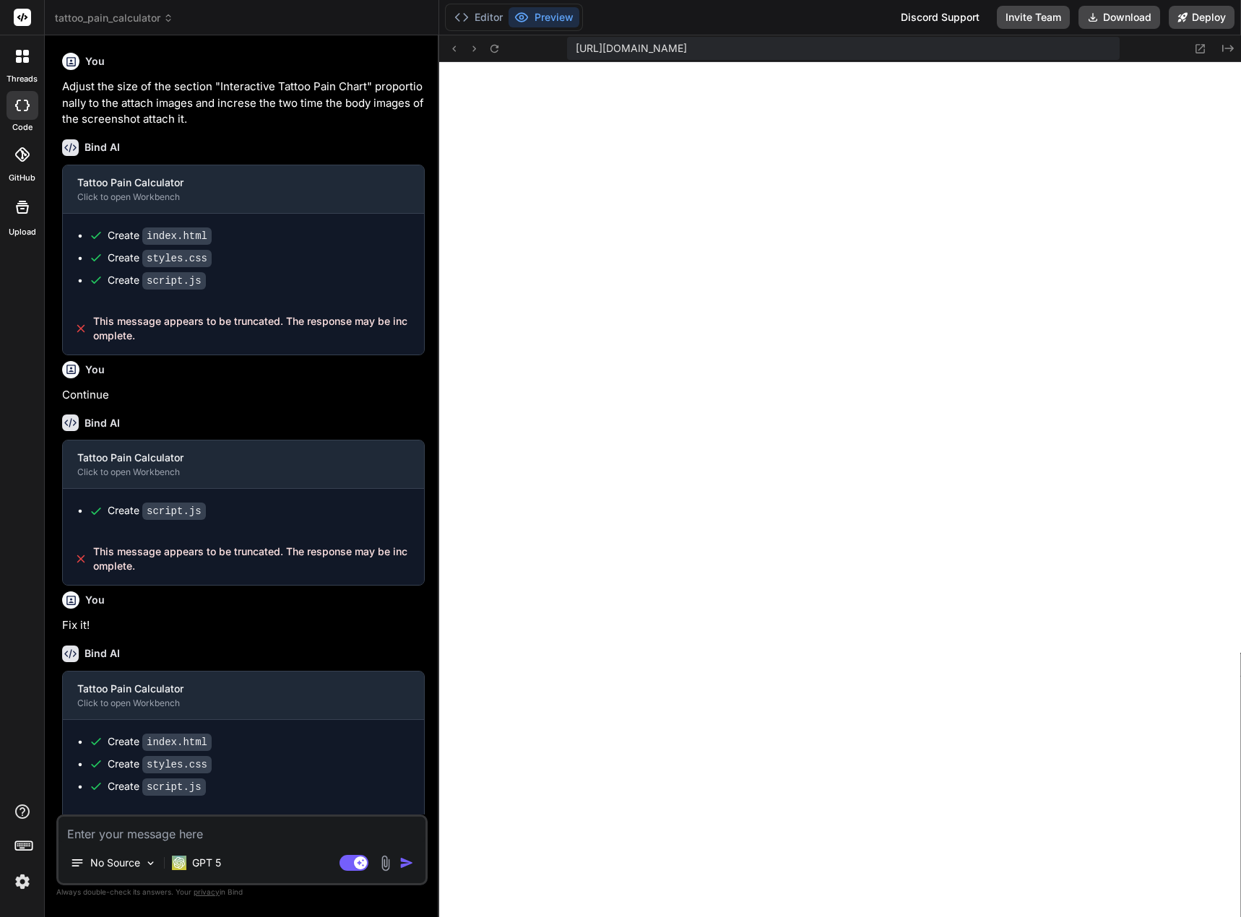
click at [20, 217] on div at bounding box center [22, 207] width 35 height 35
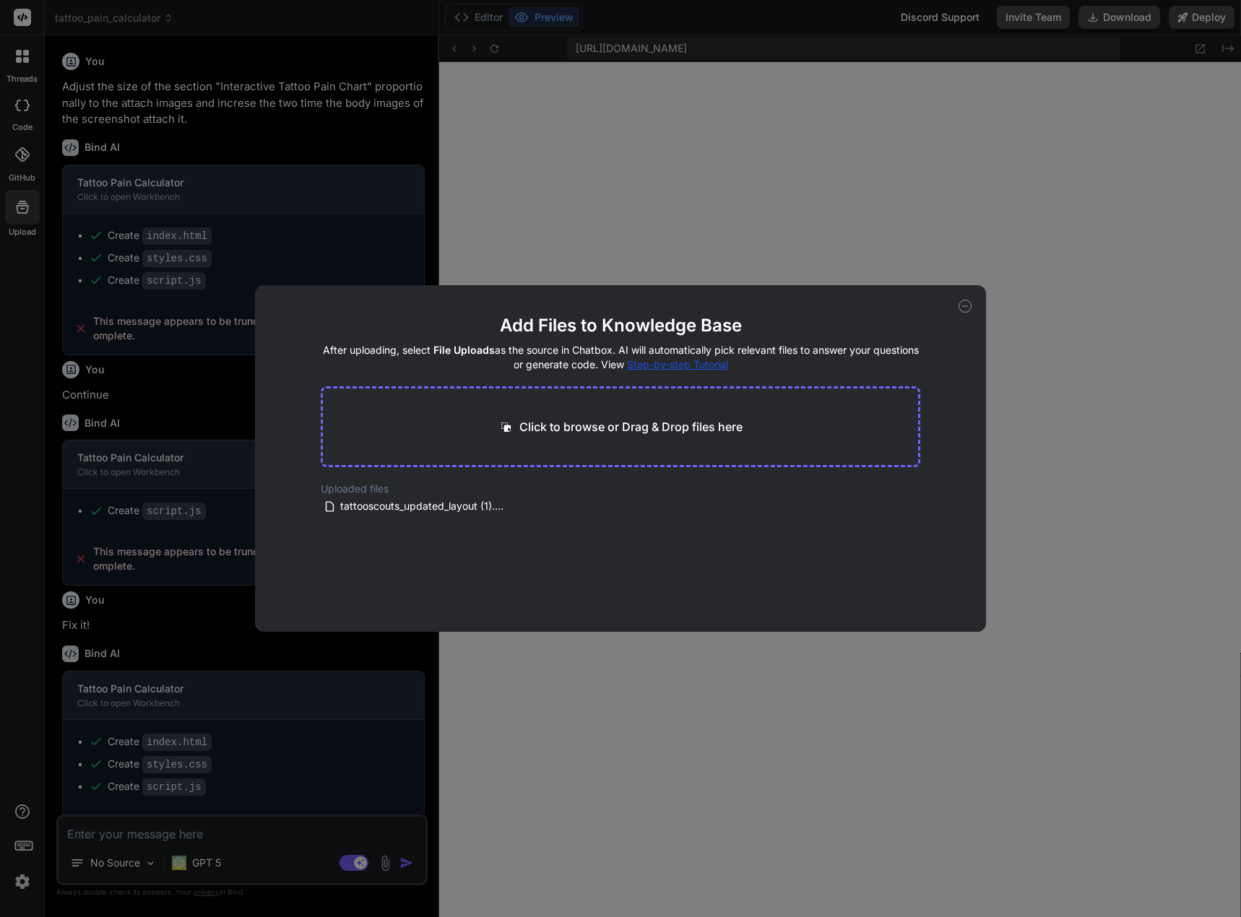
click at [963, 303] on icon at bounding box center [964, 306] width 13 height 13
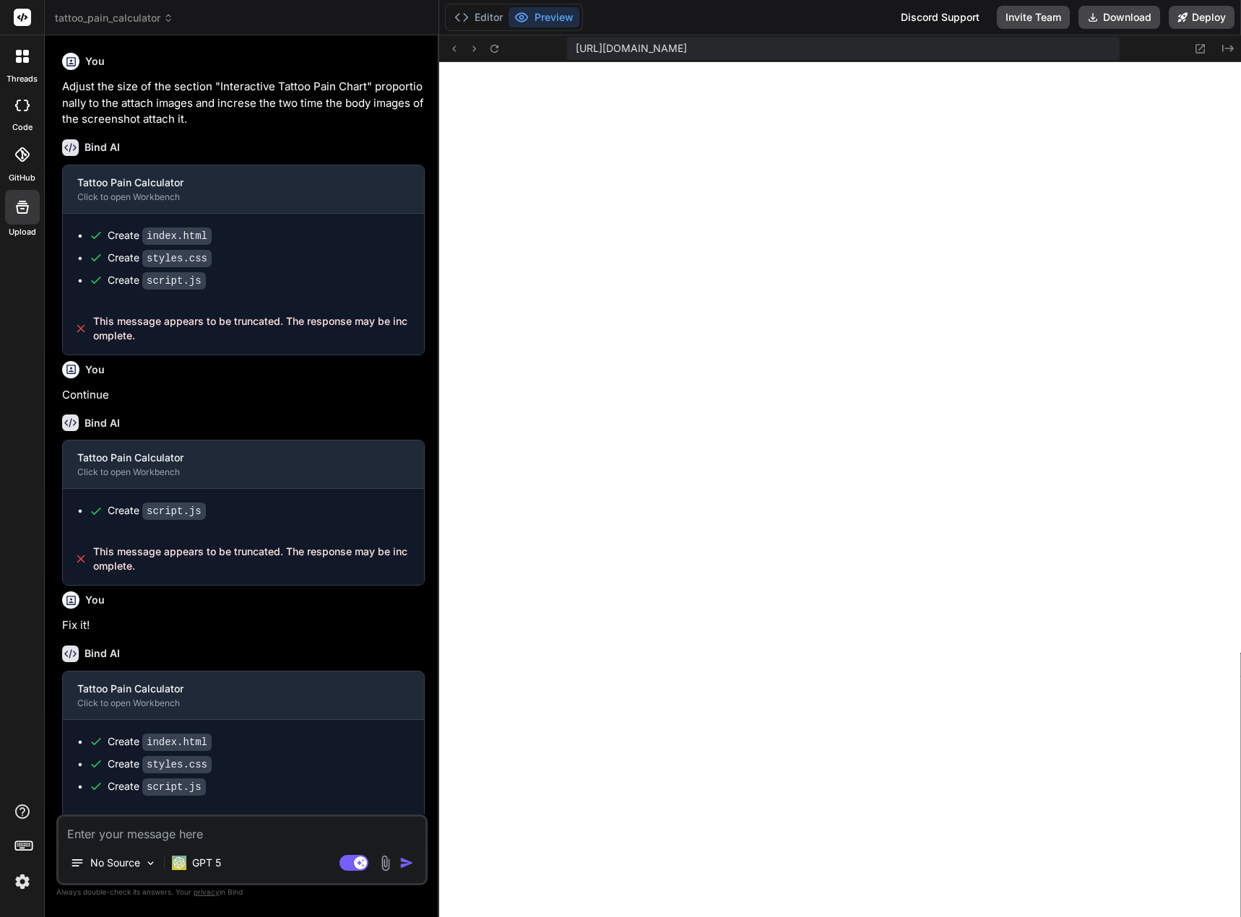
click at [21, 107] on icon at bounding box center [22, 106] width 14 height 12
type textarea "x"
click at [30, 61] on div at bounding box center [22, 56] width 30 height 30
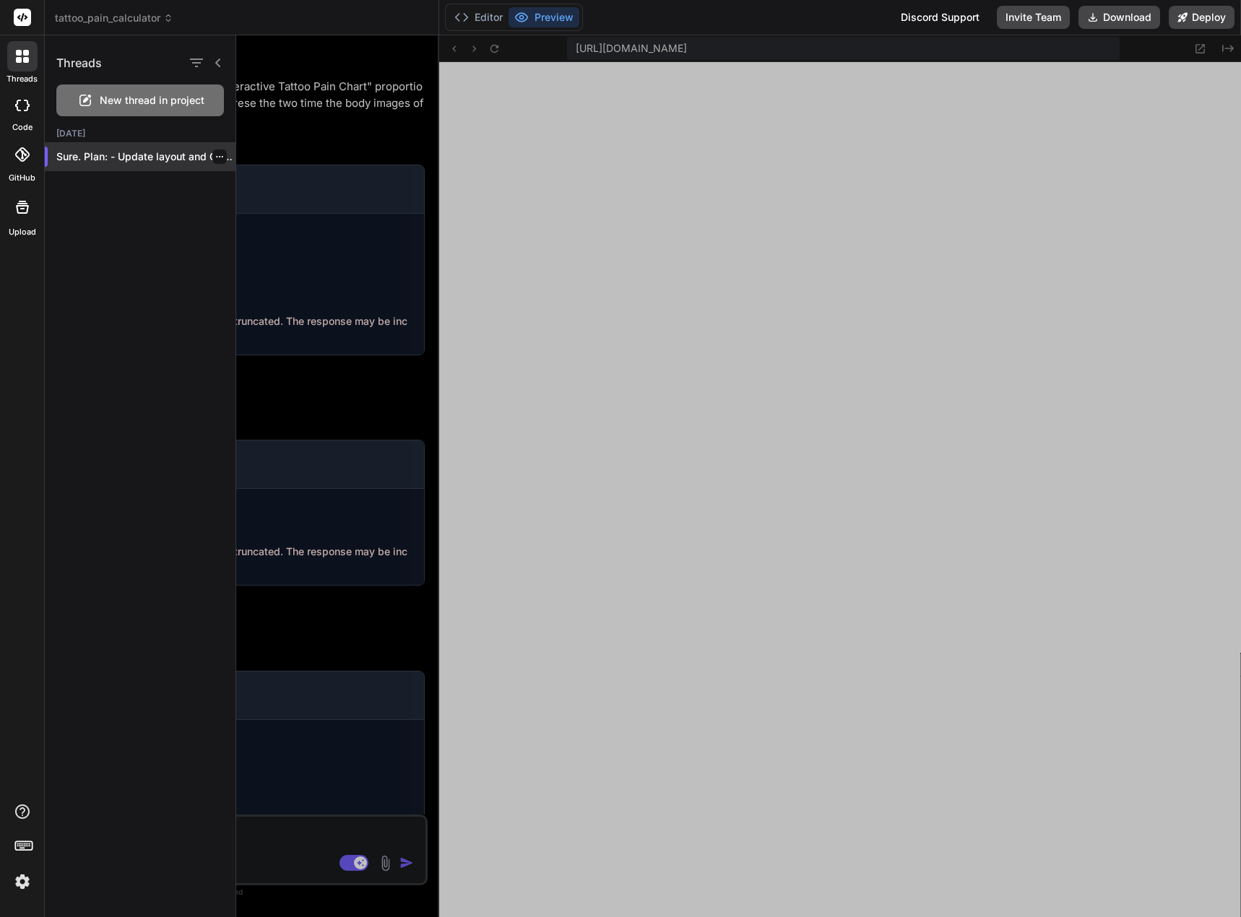
click at [116, 159] on p "Sure. Plan: - Update layout and CSS..." at bounding box center [145, 157] width 179 height 14
